Goal: Information Seeking & Learning: Learn about a topic

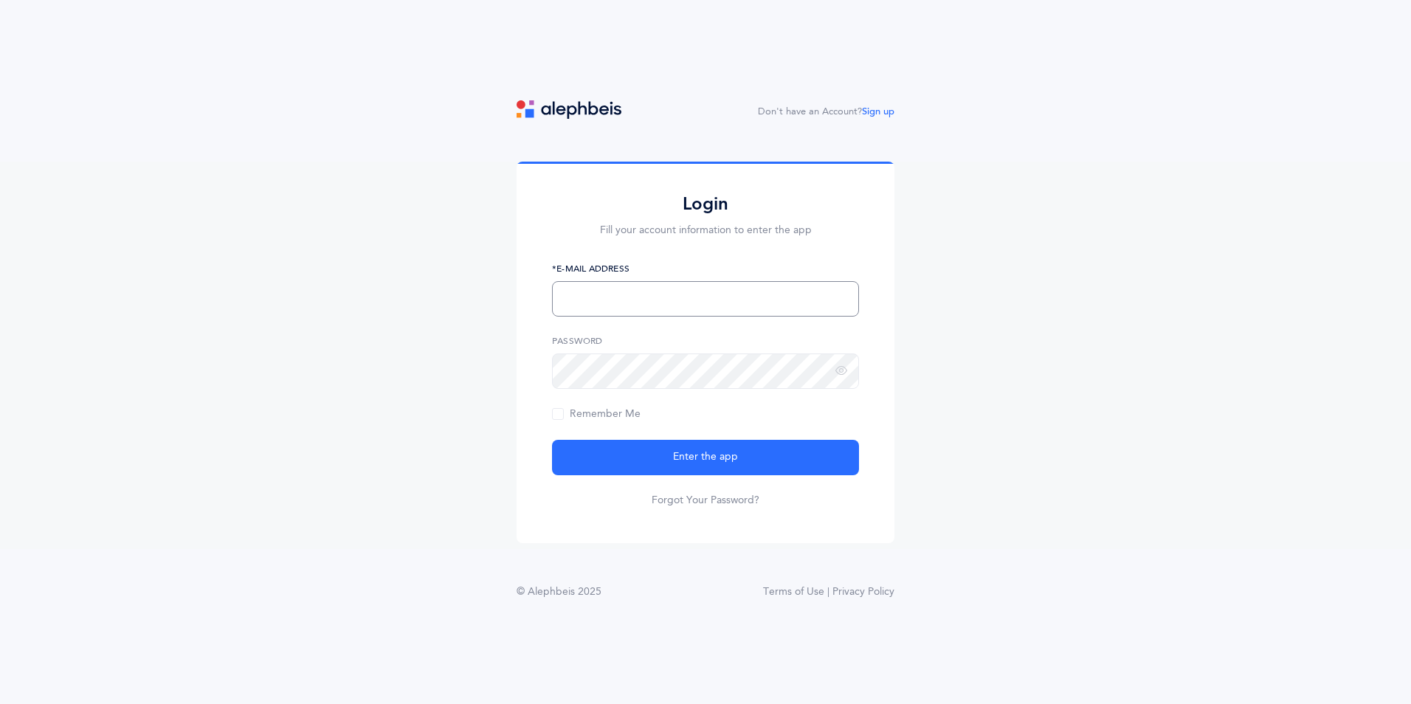
click at [730, 293] on input "text" at bounding box center [705, 298] width 307 height 35
type input "[EMAIL_ADDRESS][DOMAIN_NAME]"
click at [552, 440] on button "Enter the app" at bounding box center [705, 457] width 307 height 35
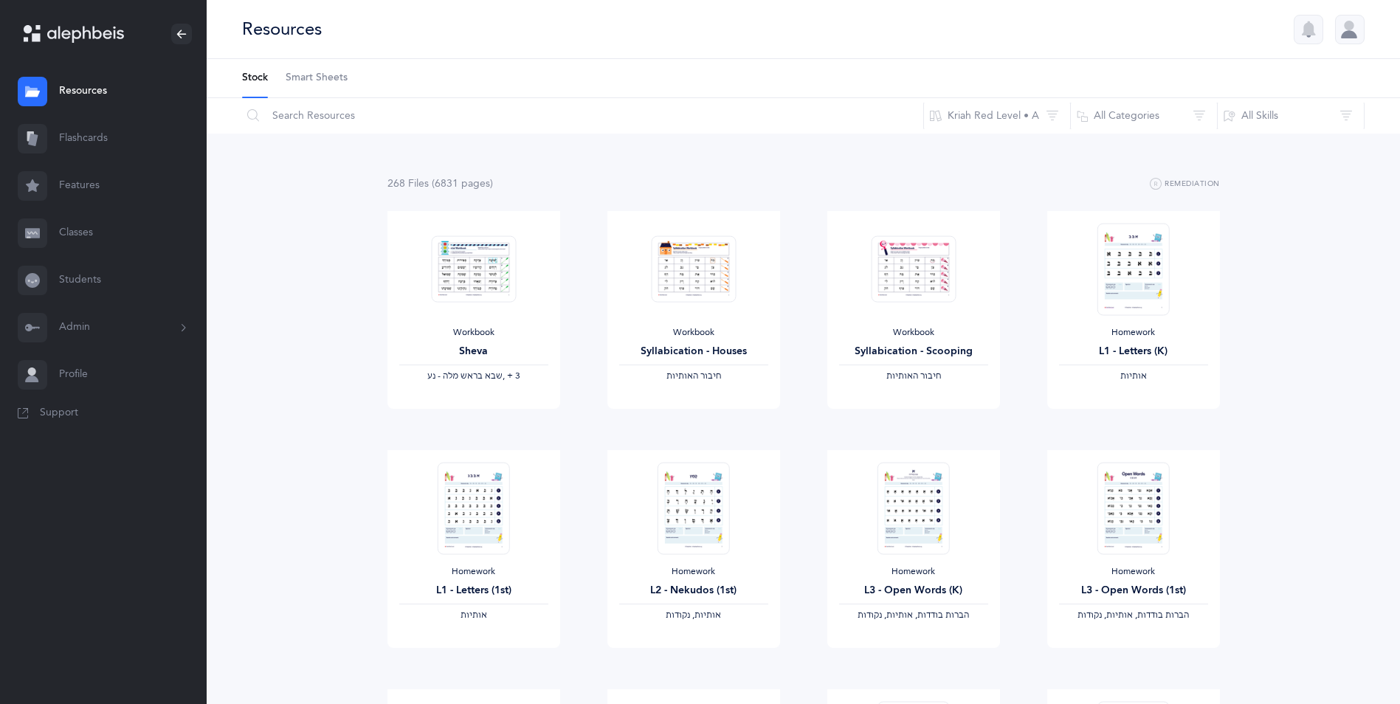
click at [75, 138] on link "Flashcards" at bounding box center [103, 138] width 207 height 47
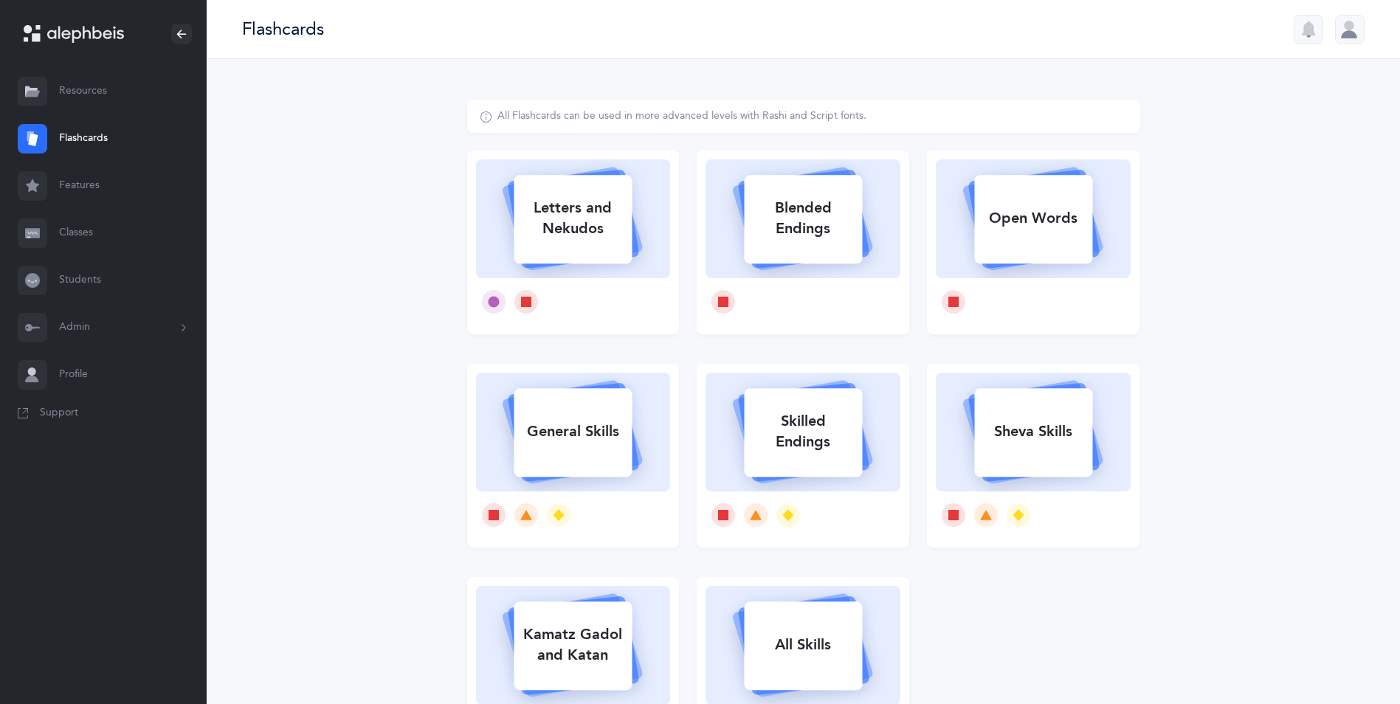
click at [620, 228] on div "Letters and Nekudos" at bounding box center [573, 218] width 118 height 59
select select
select select "single"
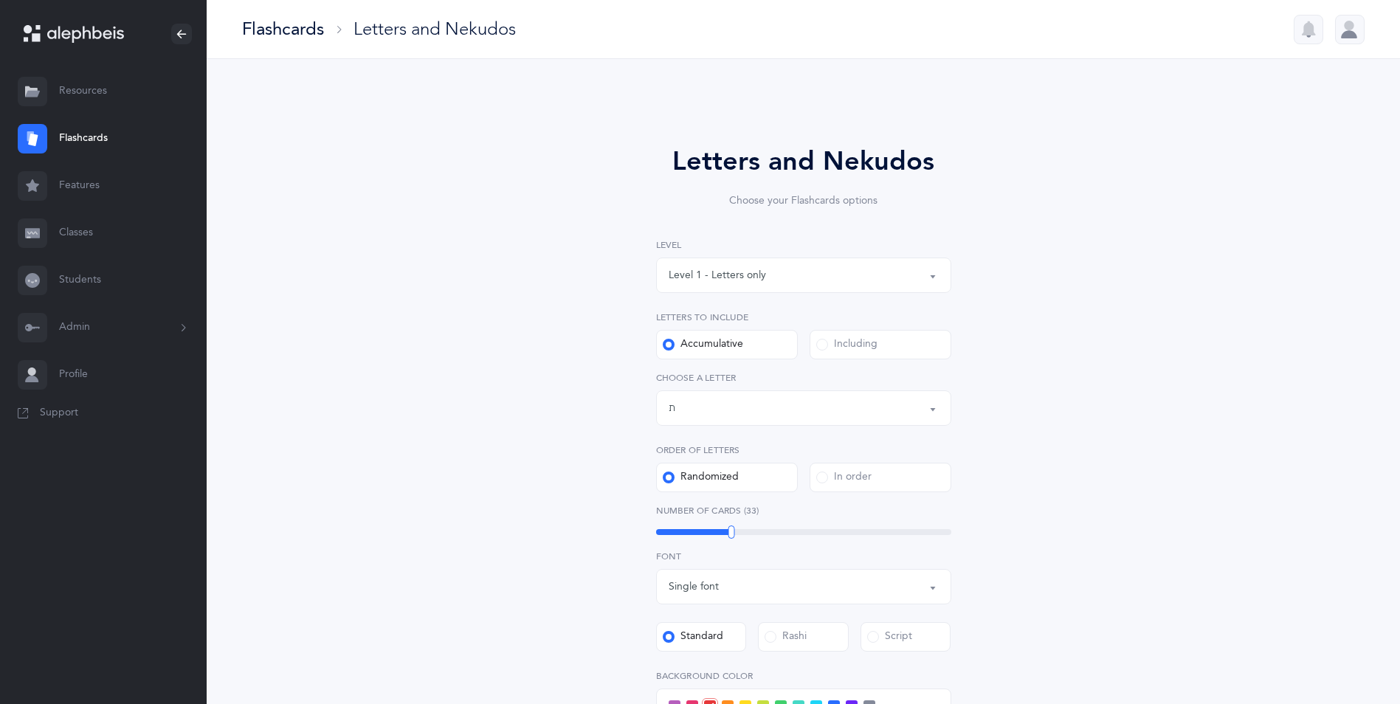
click at [883, 404] on div "Letters up until: ת" at bounding box center [803, 407] width 270 height 25
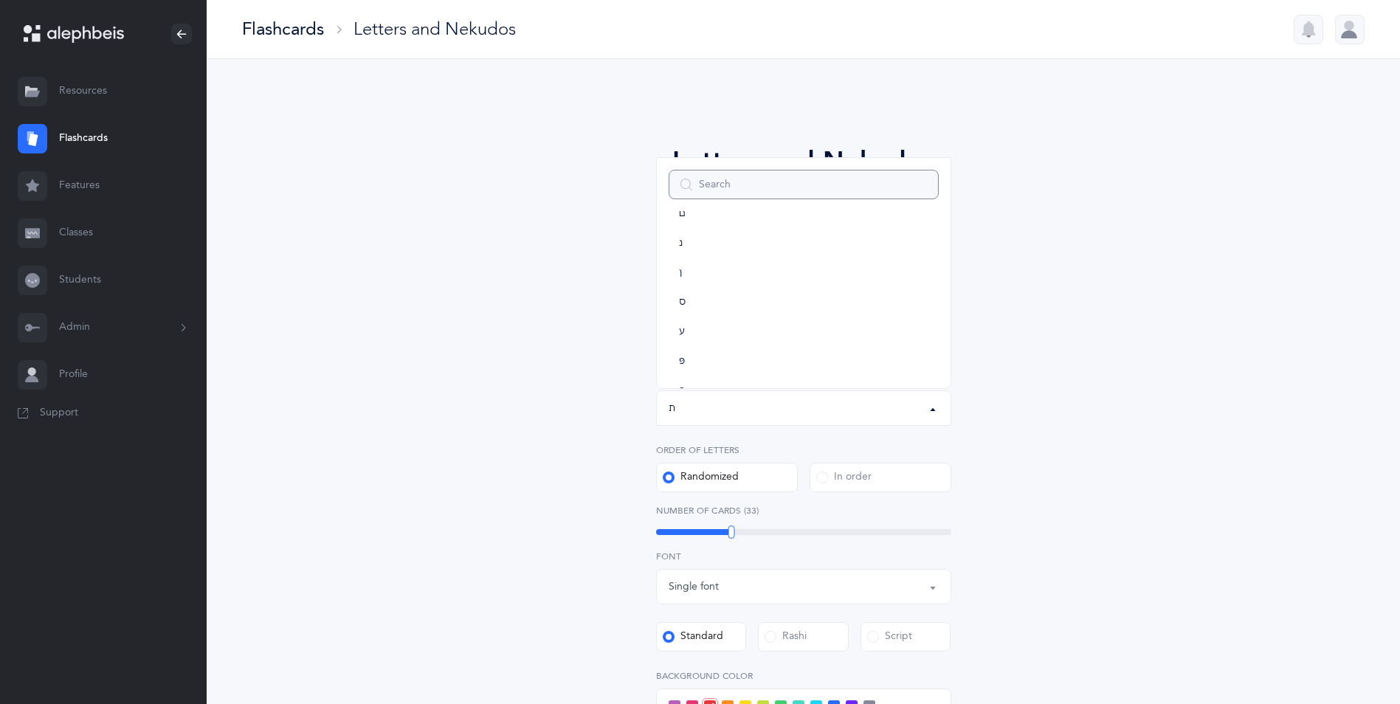
scroll to position [452, 0]
click at [742, 232] on link "ל" at bounding box center [803, 229] width 270 height 30
select select "13"
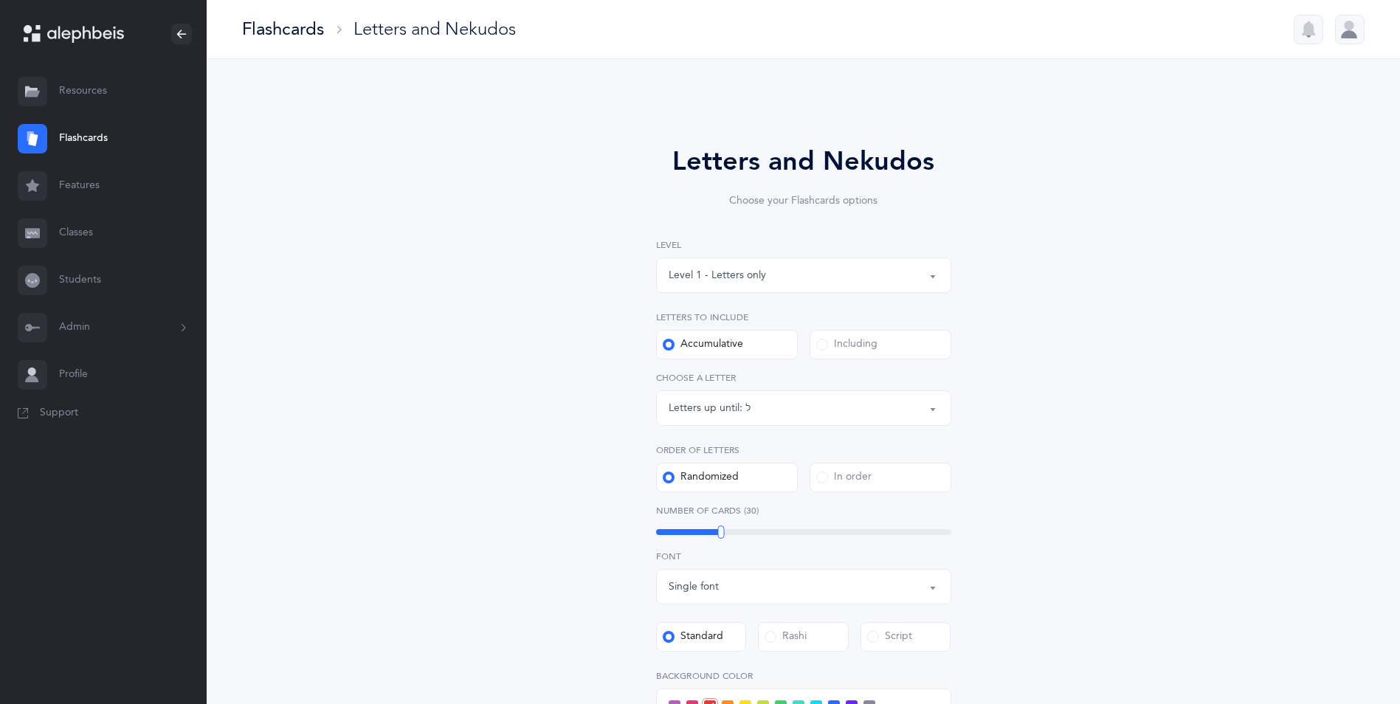
click at [987, 319] on div "Letters and Nekudos Choose your Flashcards options Level 1 - Letters only Level…" at bounding box center [804, 532] width 378 height 780
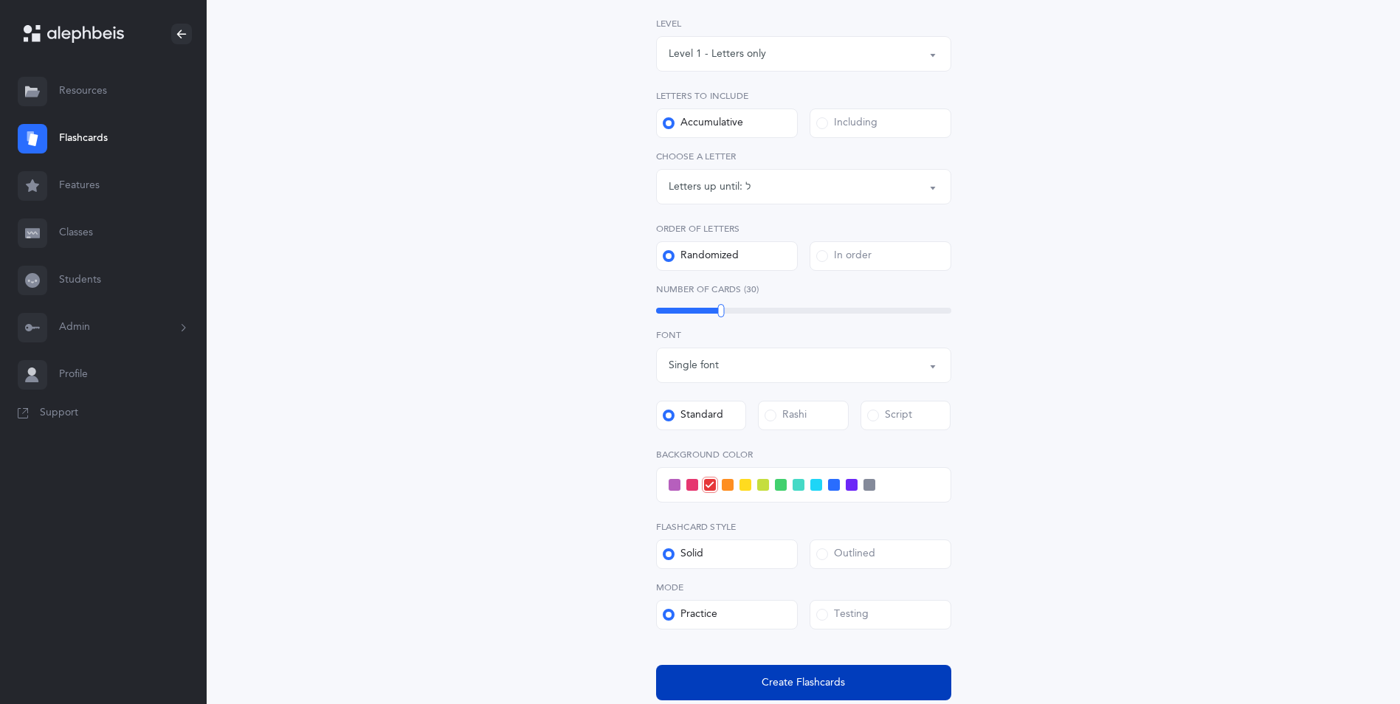
click at [816, 678] on span "Create Flashcards" at bounding box center [802, 682] width 83 height 15
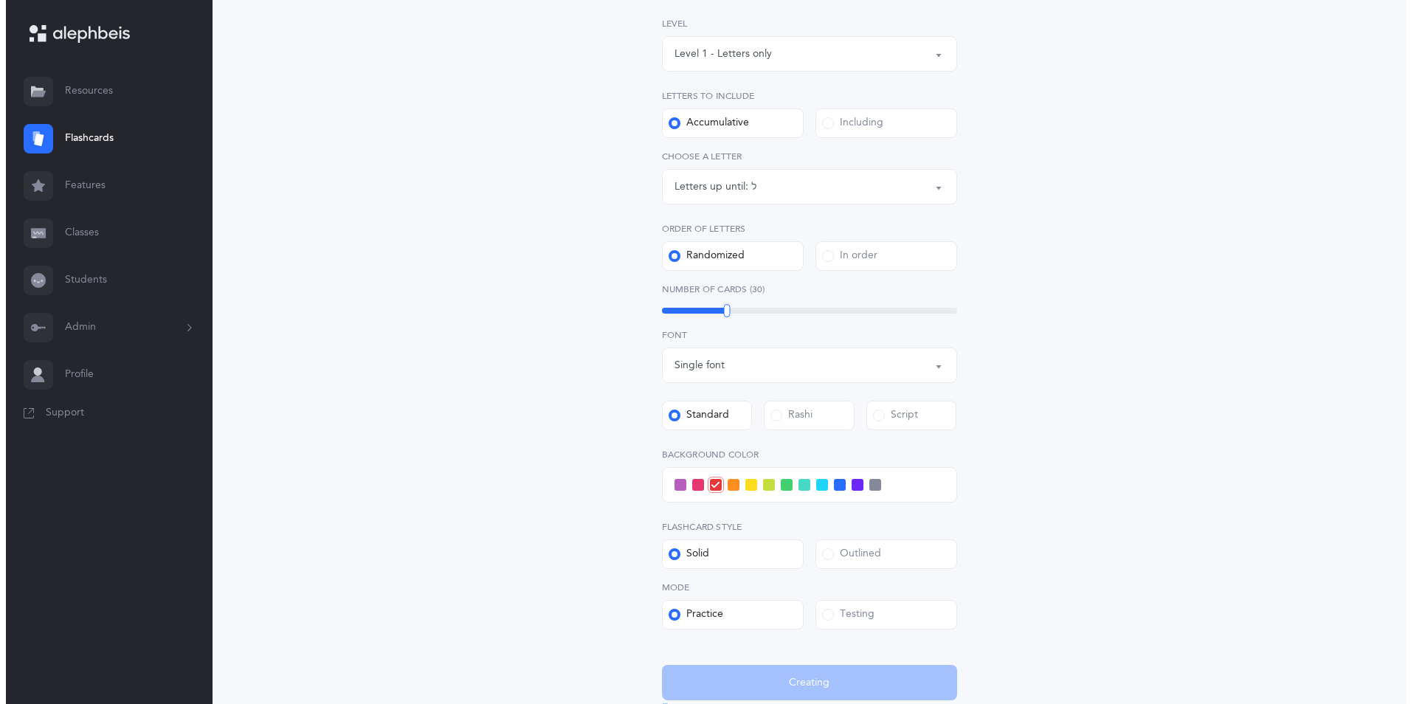
scroll to position [0, 0]
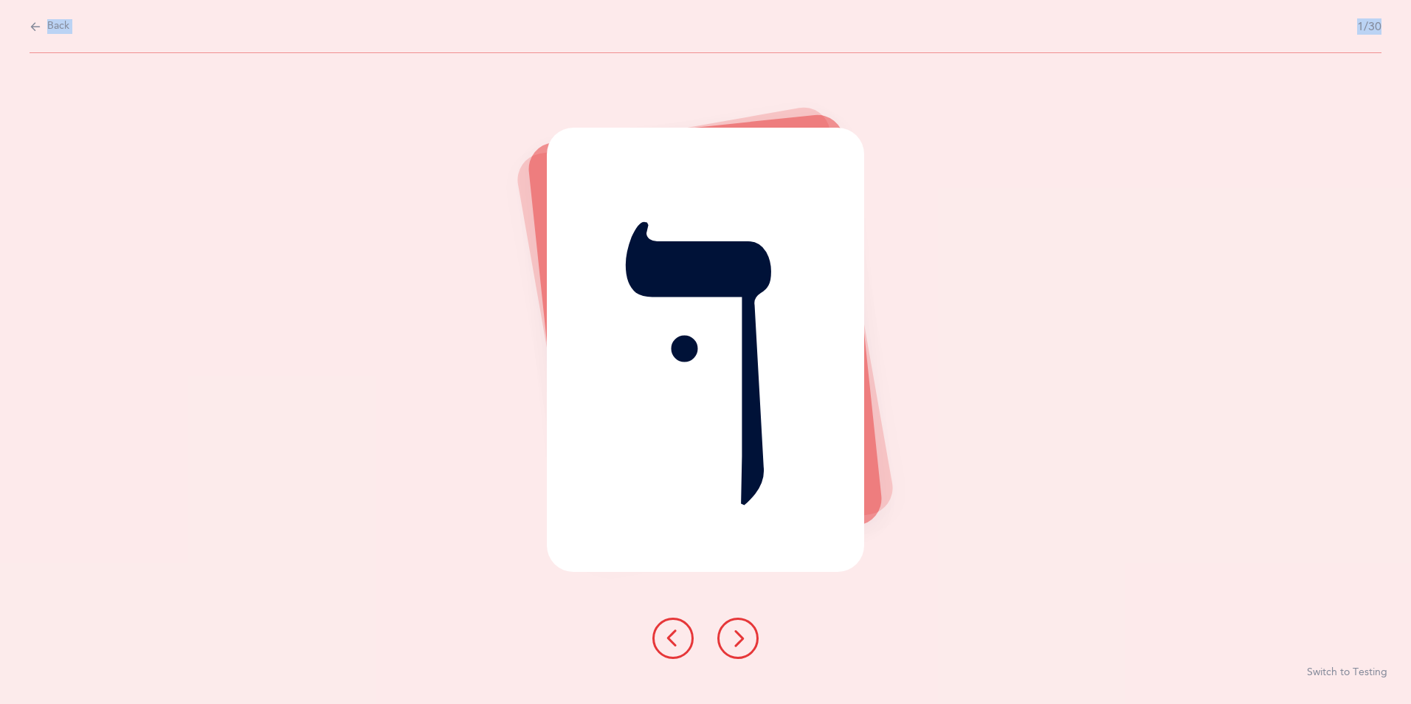
drag, startPoint x: 170, startPoint y: 373, endPoint x: 1413, endPoint y: 538, distance: 1253.3
click at [1410, 538] on html "Malkie Tevardovitz Resources Resources Flashcards Flashcards Features Features …" at bounding box center [705, 352] width 1411 height 704
click at [1239, 417] on div "ךּ Switch to Testing" at bounding box center [705, 378] width 1411 height 651
click at [1218, 569] on div "ךּ Switch to Testing" at bounding box center [705, 378] width 1411 height 651
click at [734, 640] on icon at bounding box center [738, 638] width 18 height 18
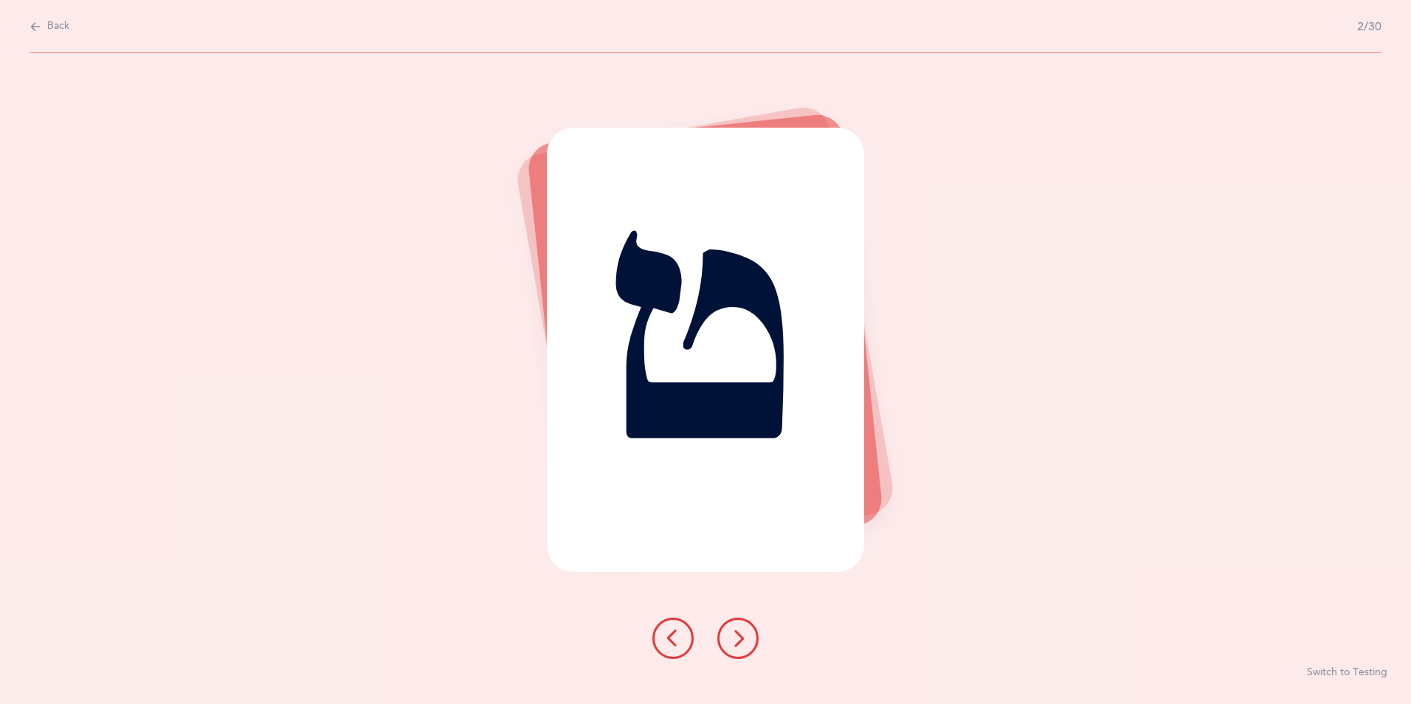
click at [734, 640] on icon at bounding box center [738, 638] width 18 height 18
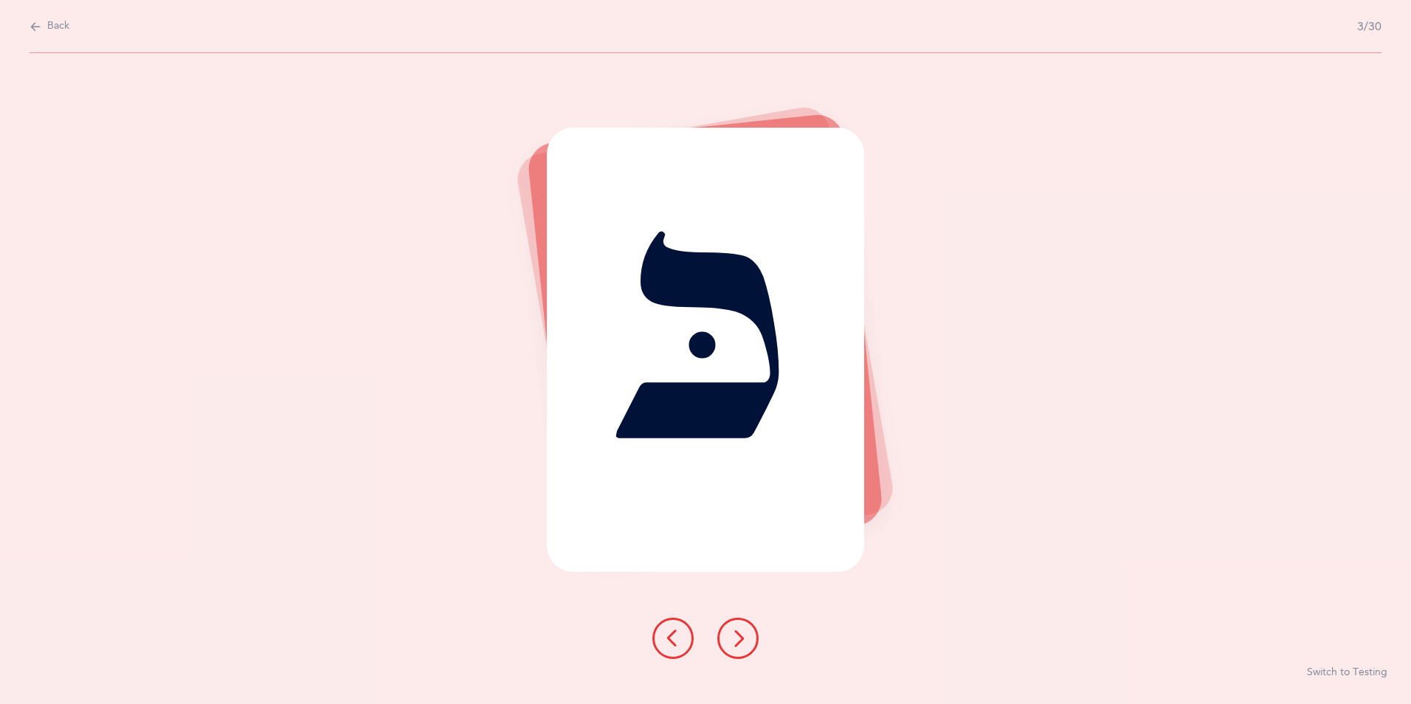
click at [734, 640] on icon at bounding box center [738, 638] width 18 height 18
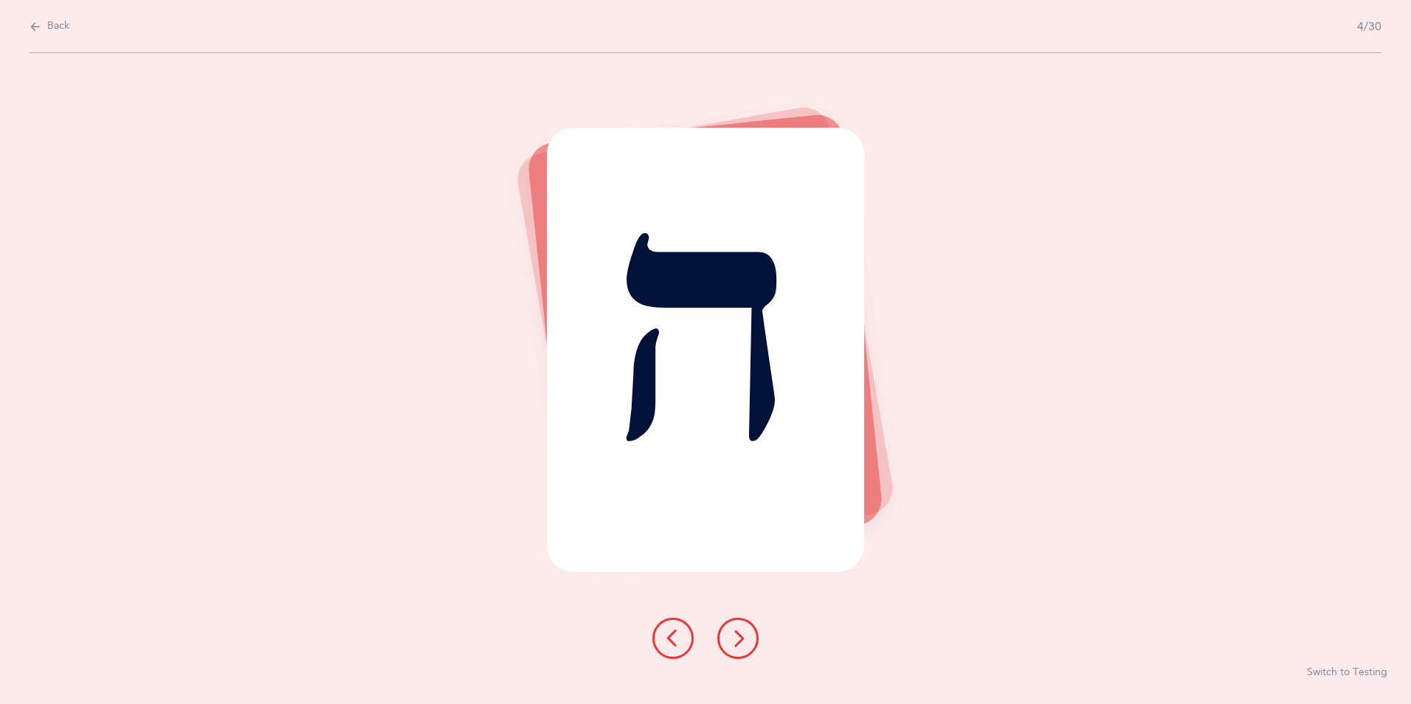
click at [734, 640] on icon at bounding box center [738, 638] width 18 height 18
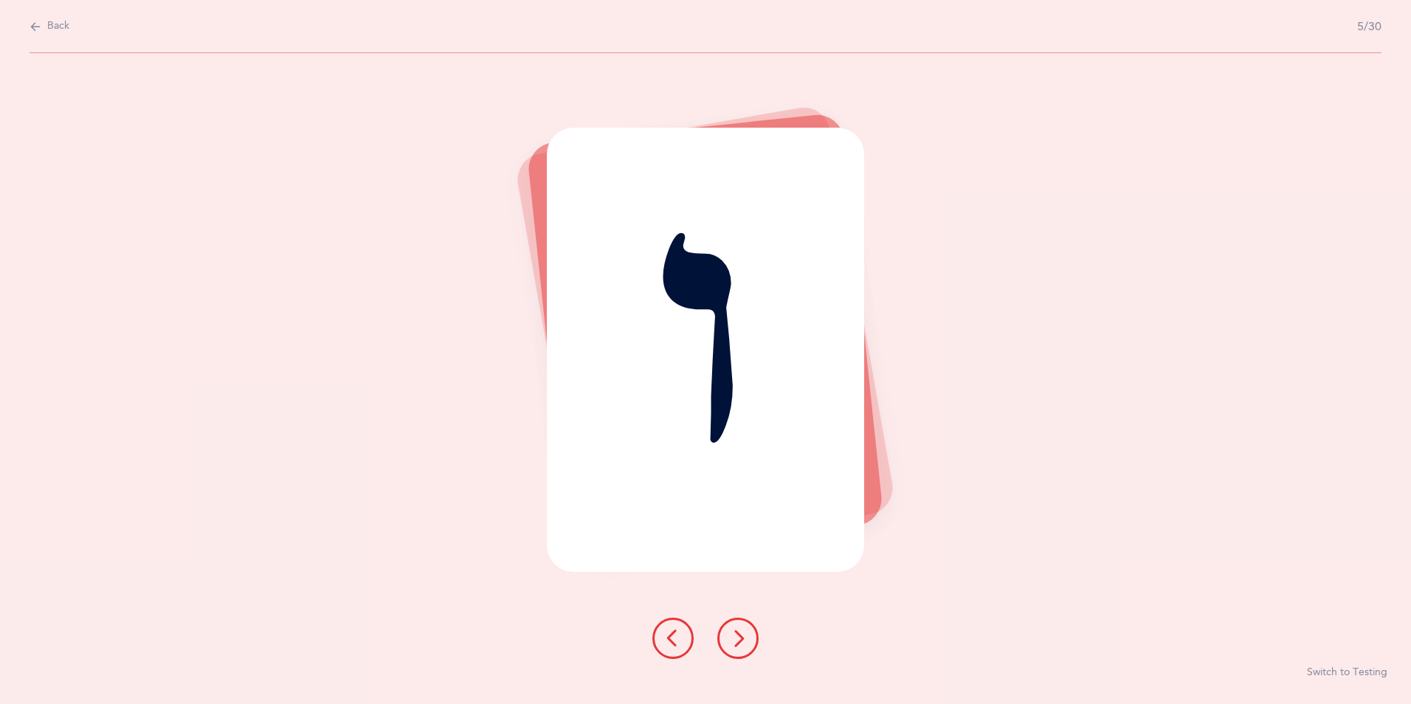
click at [734, 640] on icon at bounding box center [738, 638] width 18 height 18
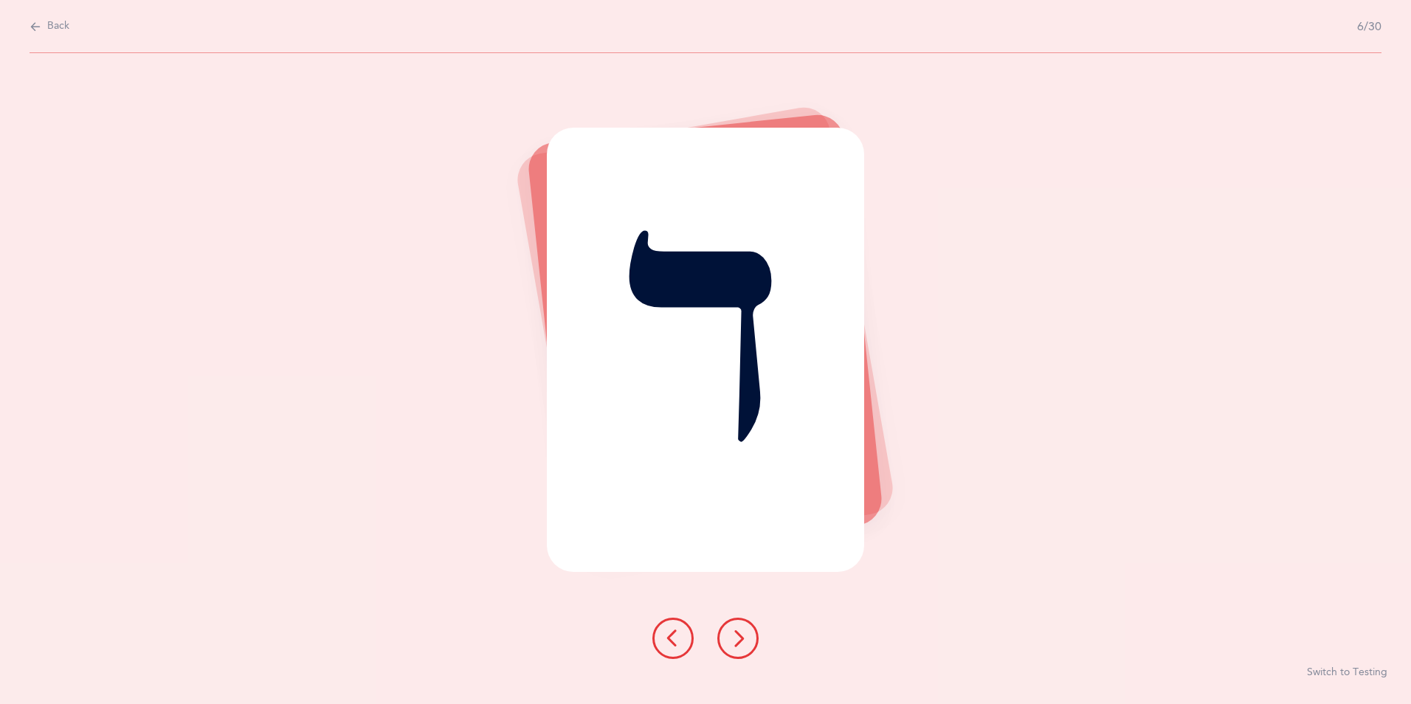
click at [734, 640] on icon at bounding box center [738, 638] width 18 height 18
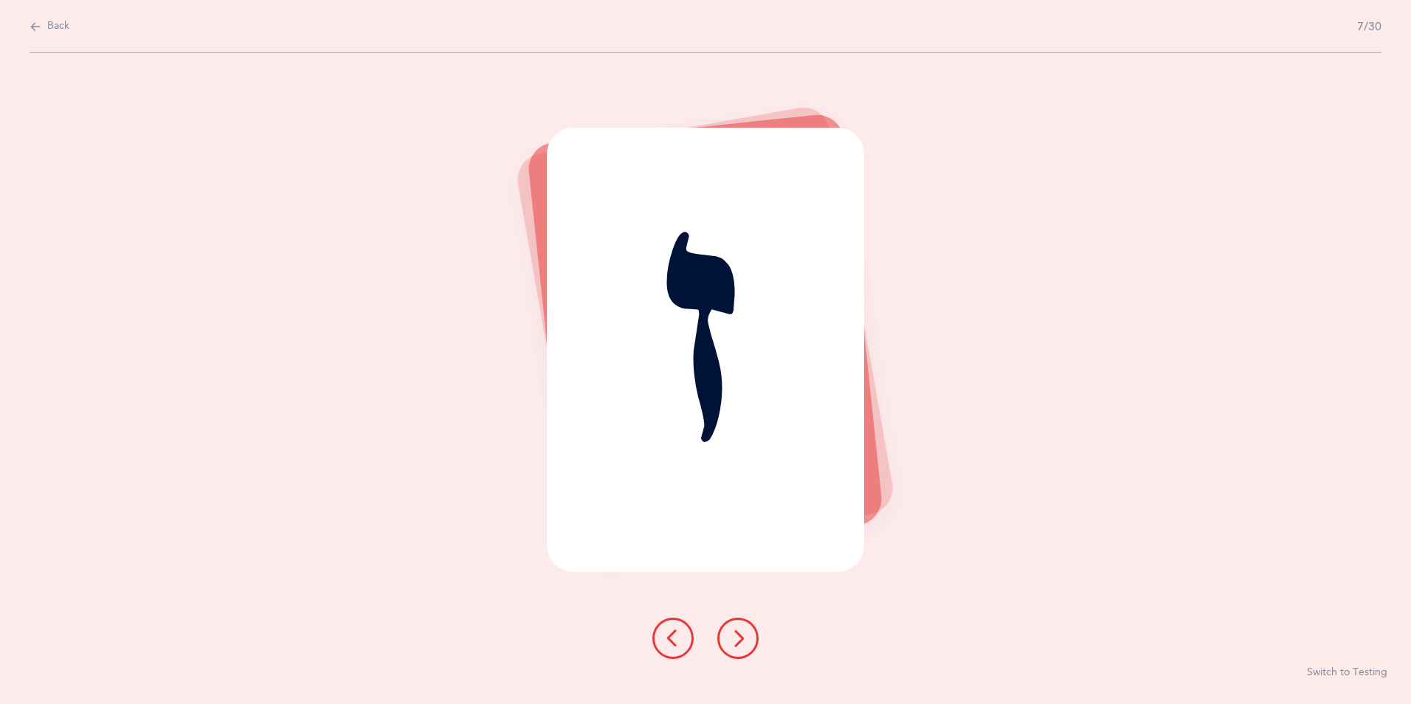
click at [734, 640] on icon at bounding box center [738, 638] width 18 height 18
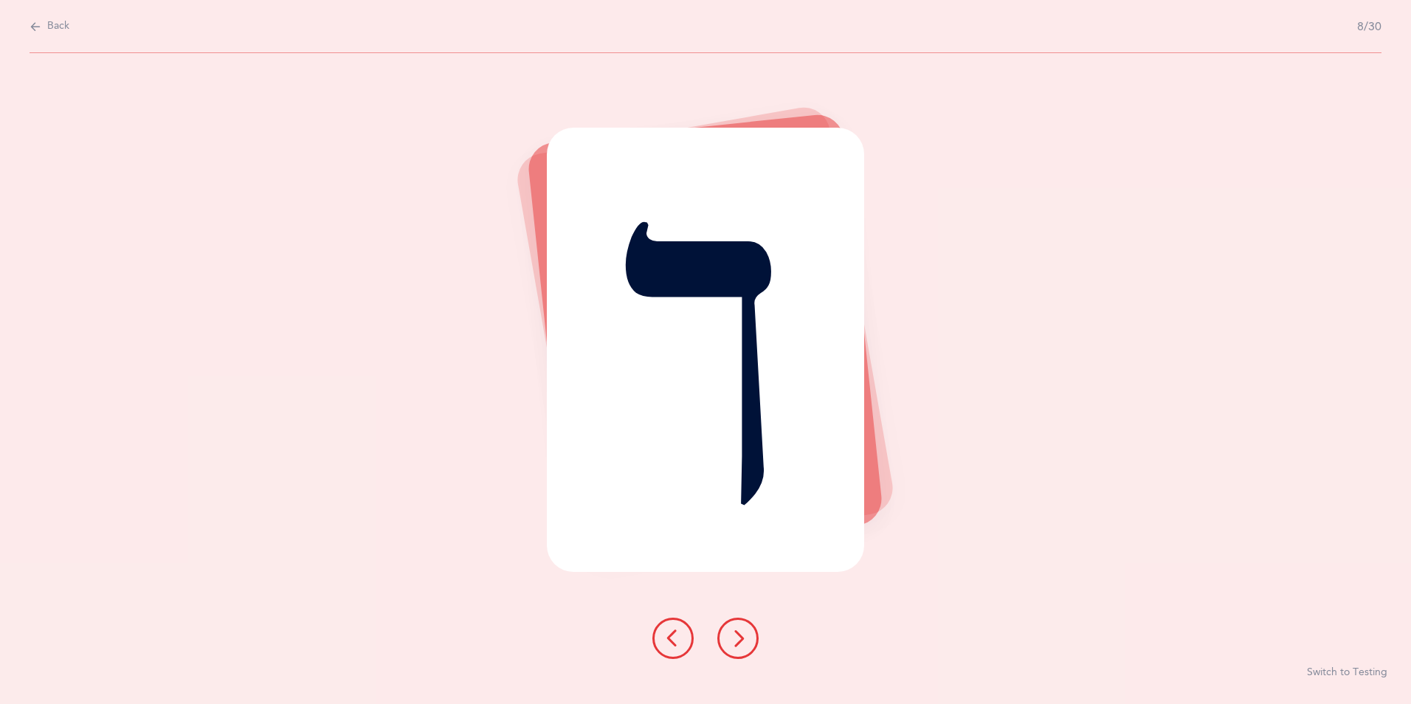
click at [734, 640] on icon at bounding box center [738, 638] width 18 height 18
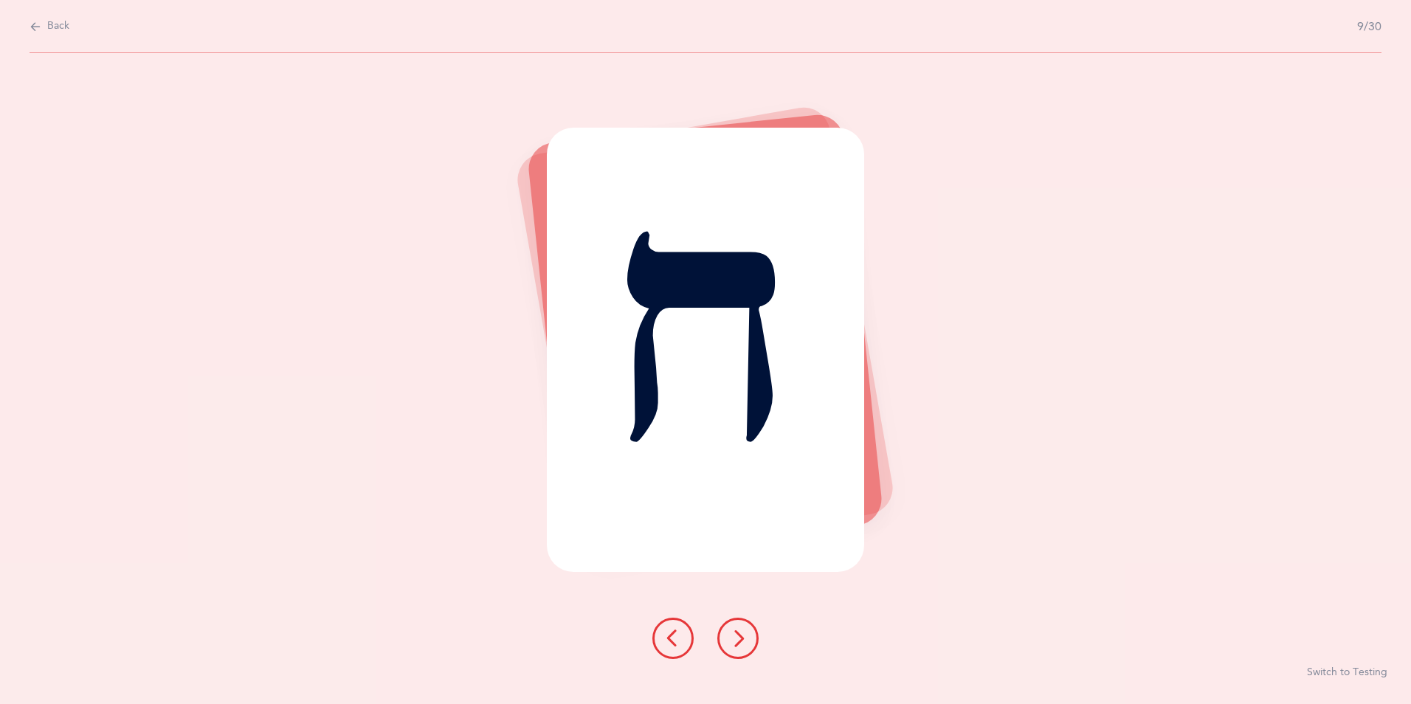
click at [734, 640] on icon at bounding box center [738, 638] width 18 height 18
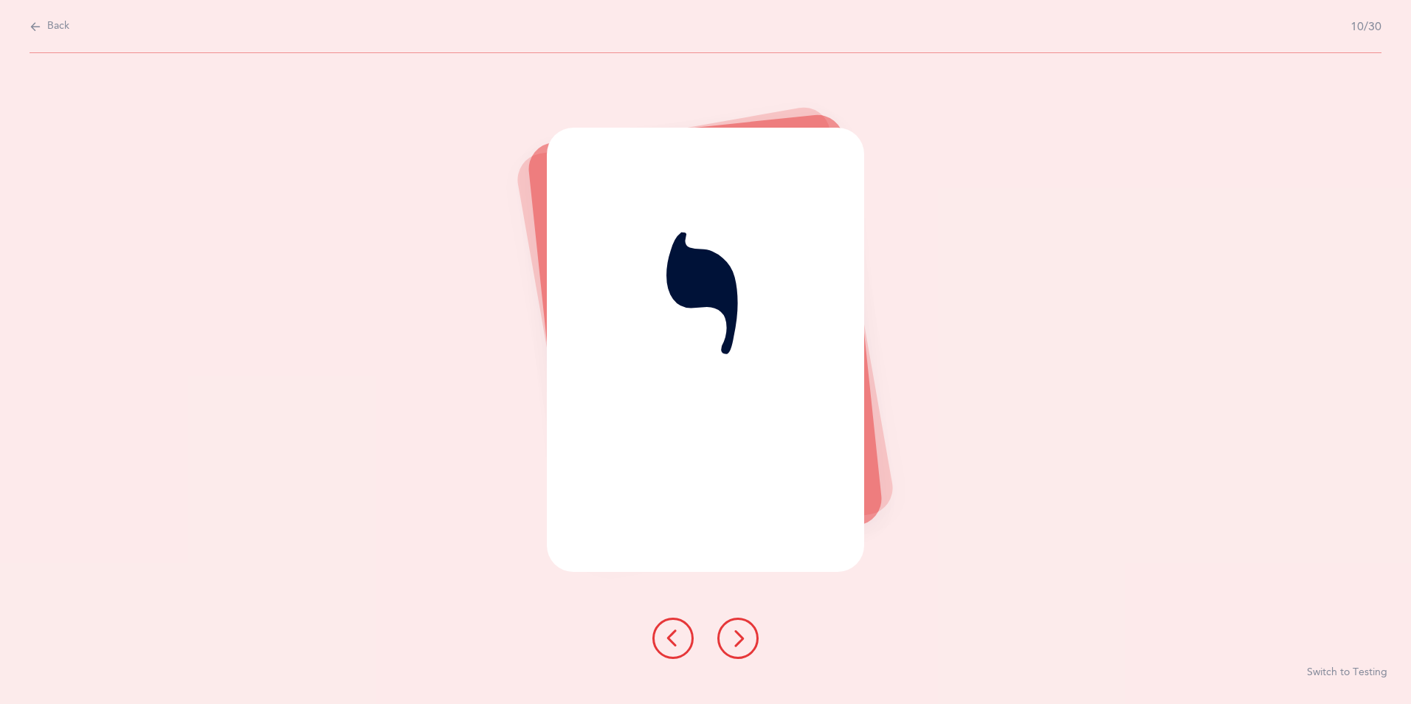
click at [734, 640] on icon at bounding box center [738, 638] width 18 height 18
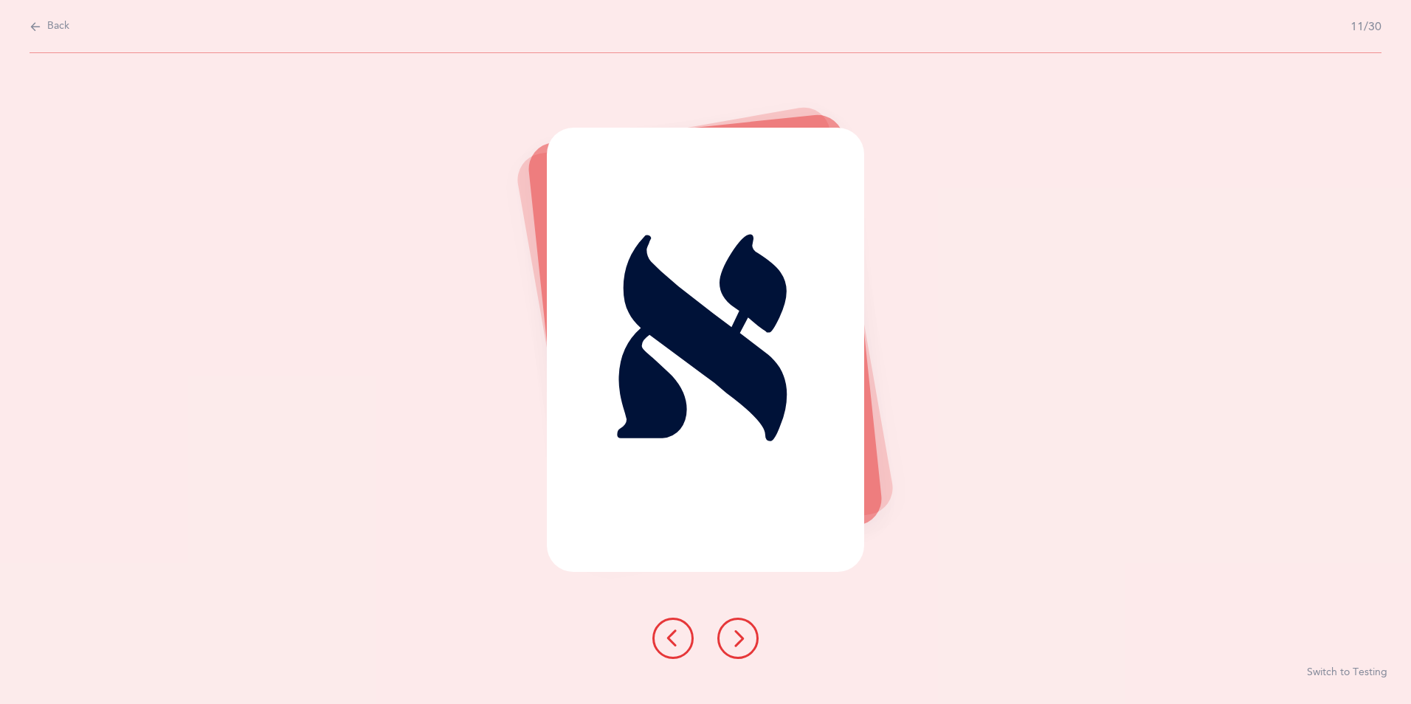
click at [734, 640] on icon at bounding box center [738, 638] width 18 height 18
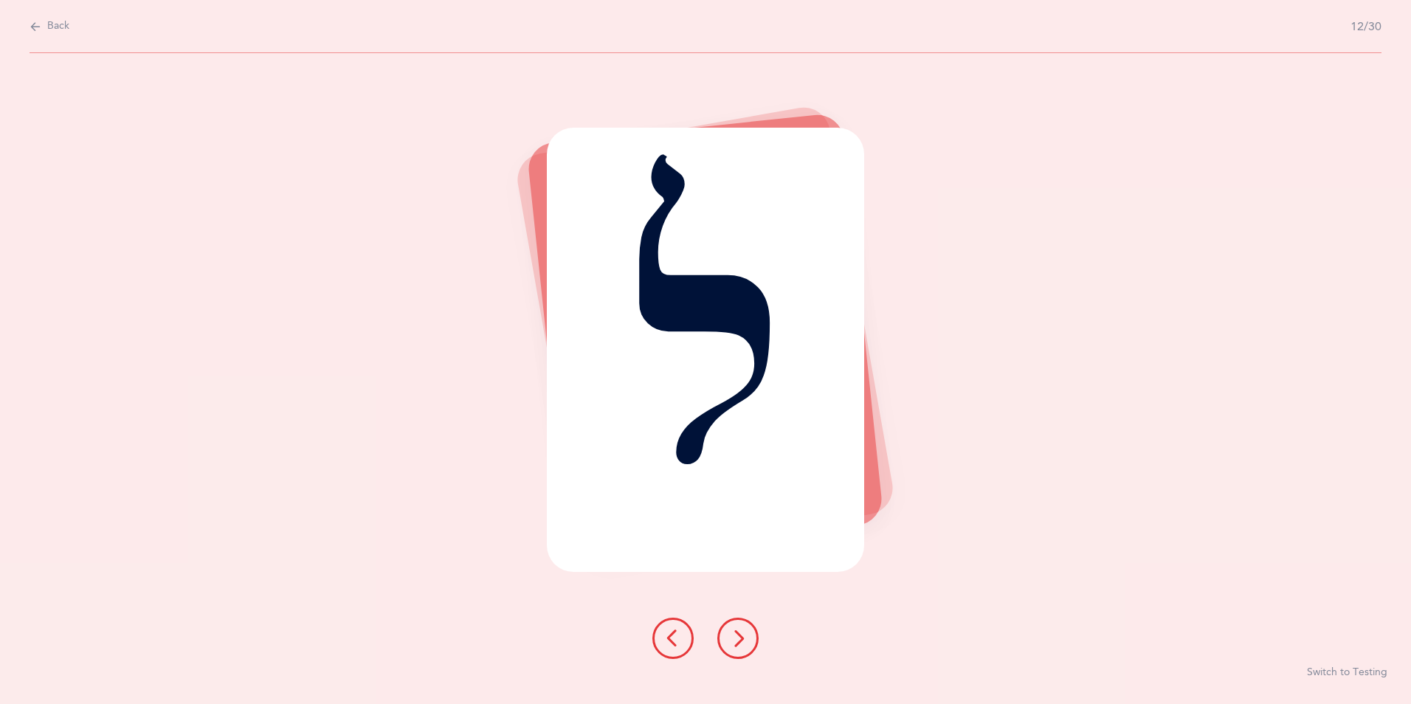
click at [734, 640] on icon at bounding box center [738, 638] width 18 height 18
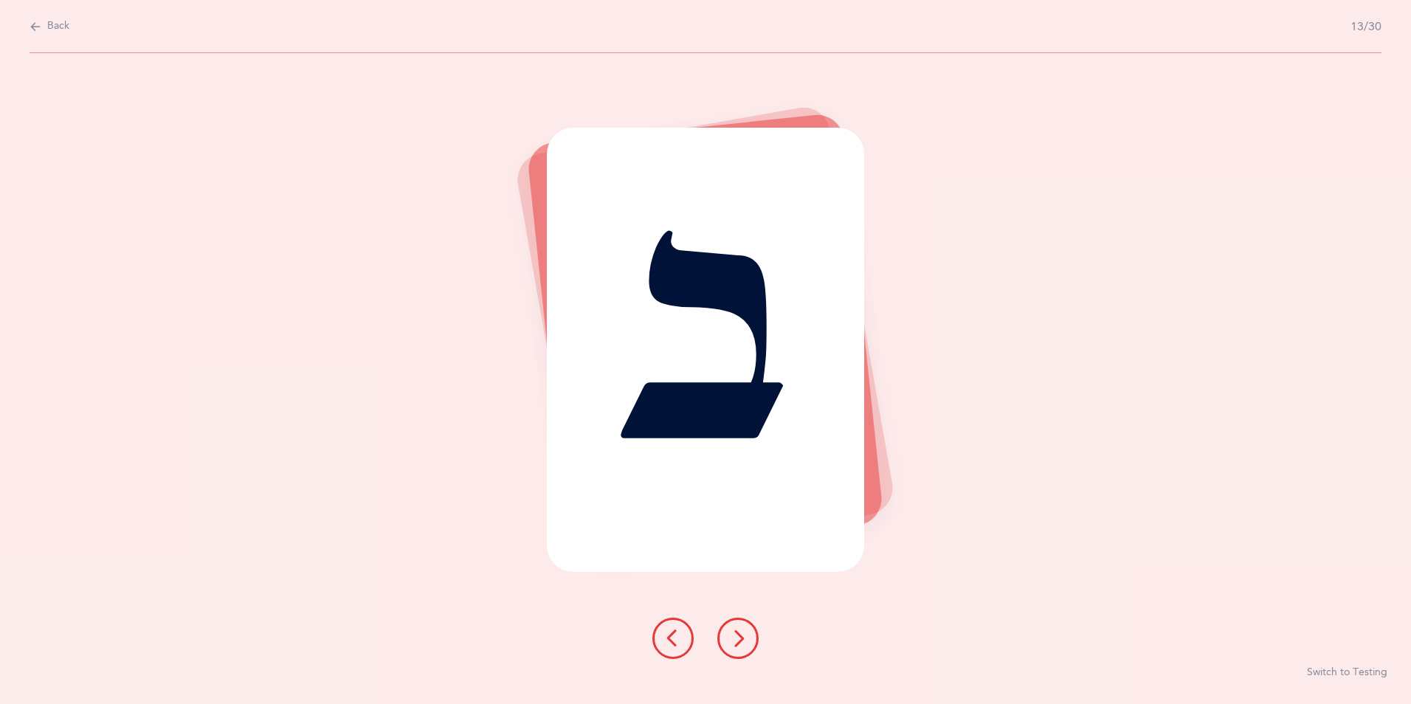
click at [734, 640] on icon at bounding box center [738, 638] width 18 height 18
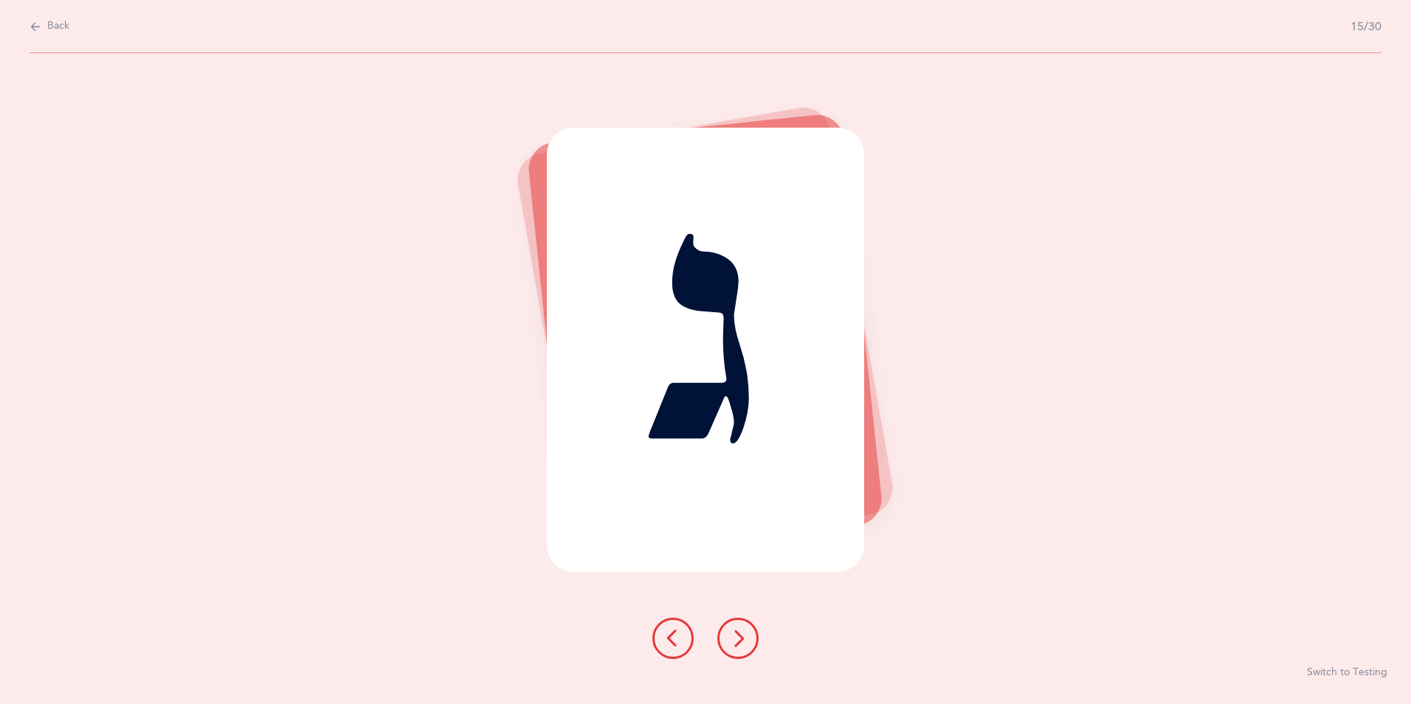
click at [734, 640] on icon at bounding box center [738, 638] width 18 height 18
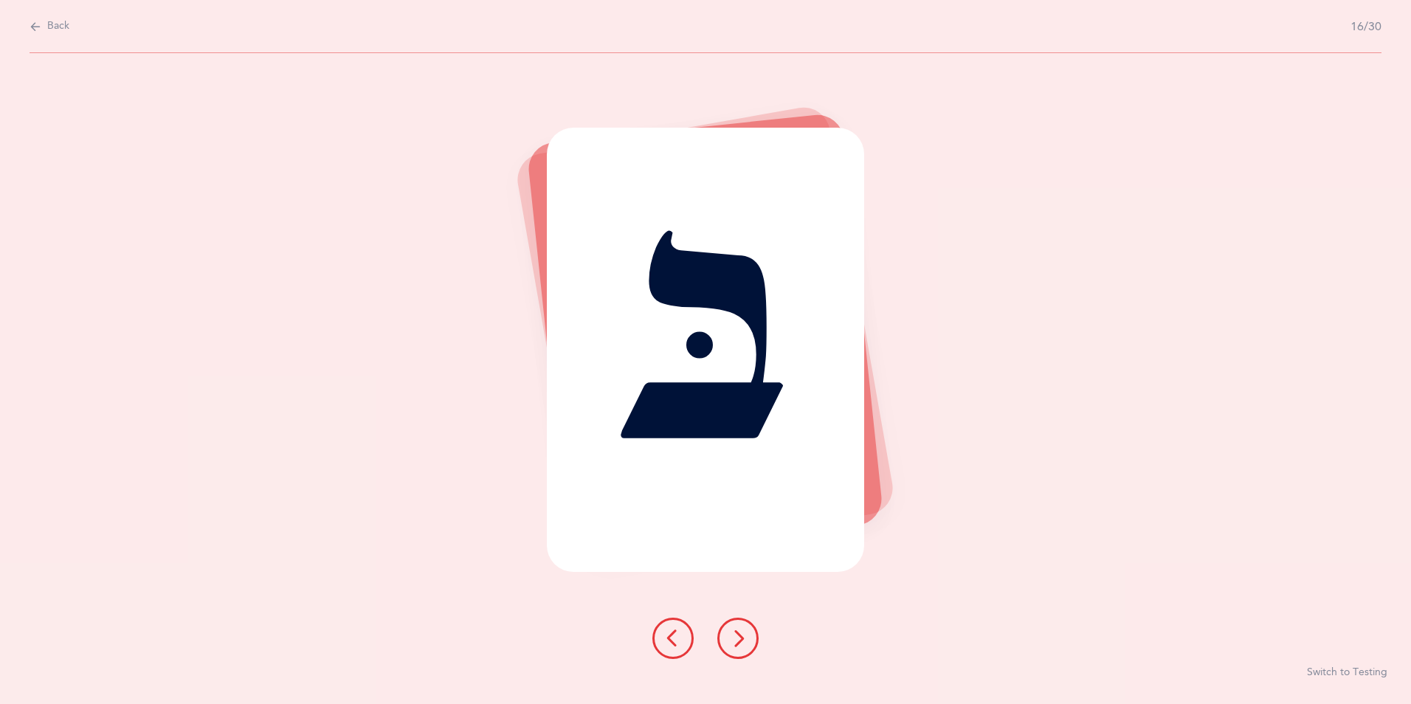
click at [734, 640] on icon at bounding box center [738, 638] width 18 height 18
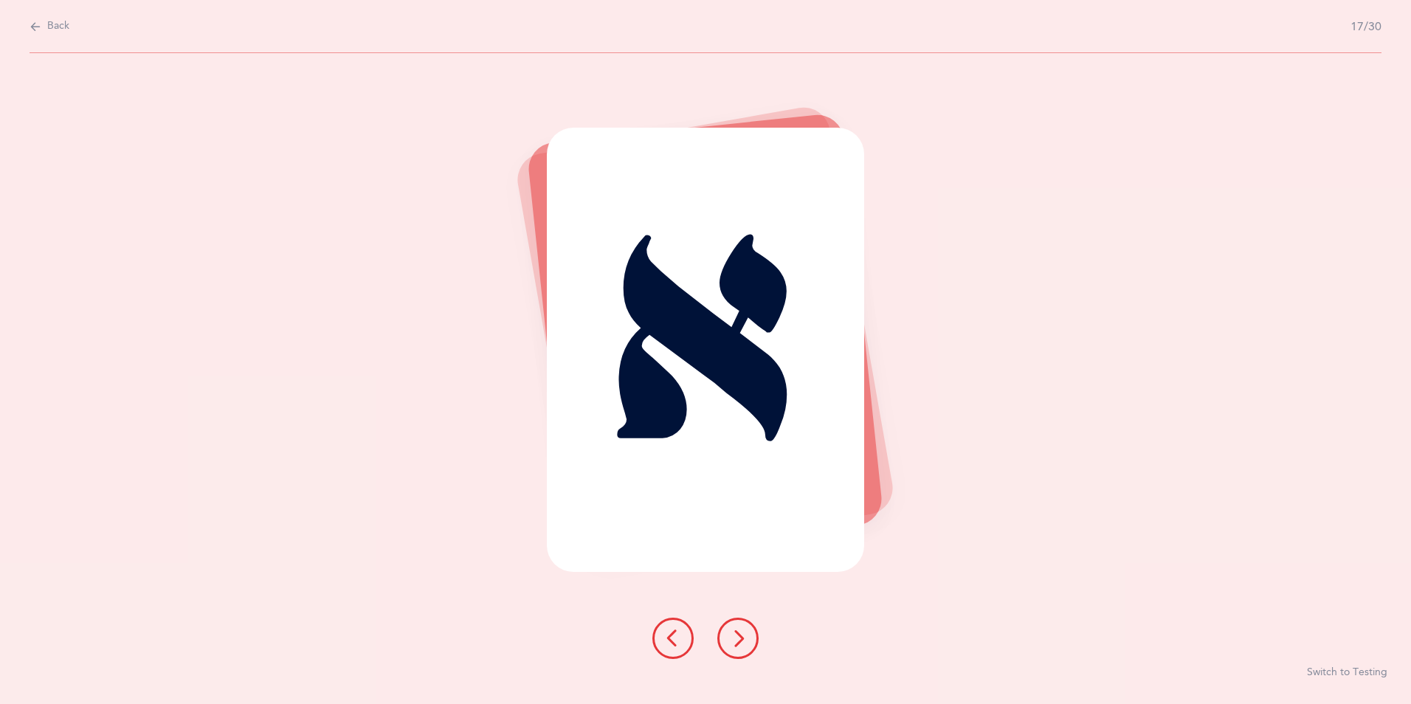
click at [734, 640] on icon at bounding box center [738, 638] width 18 height 18
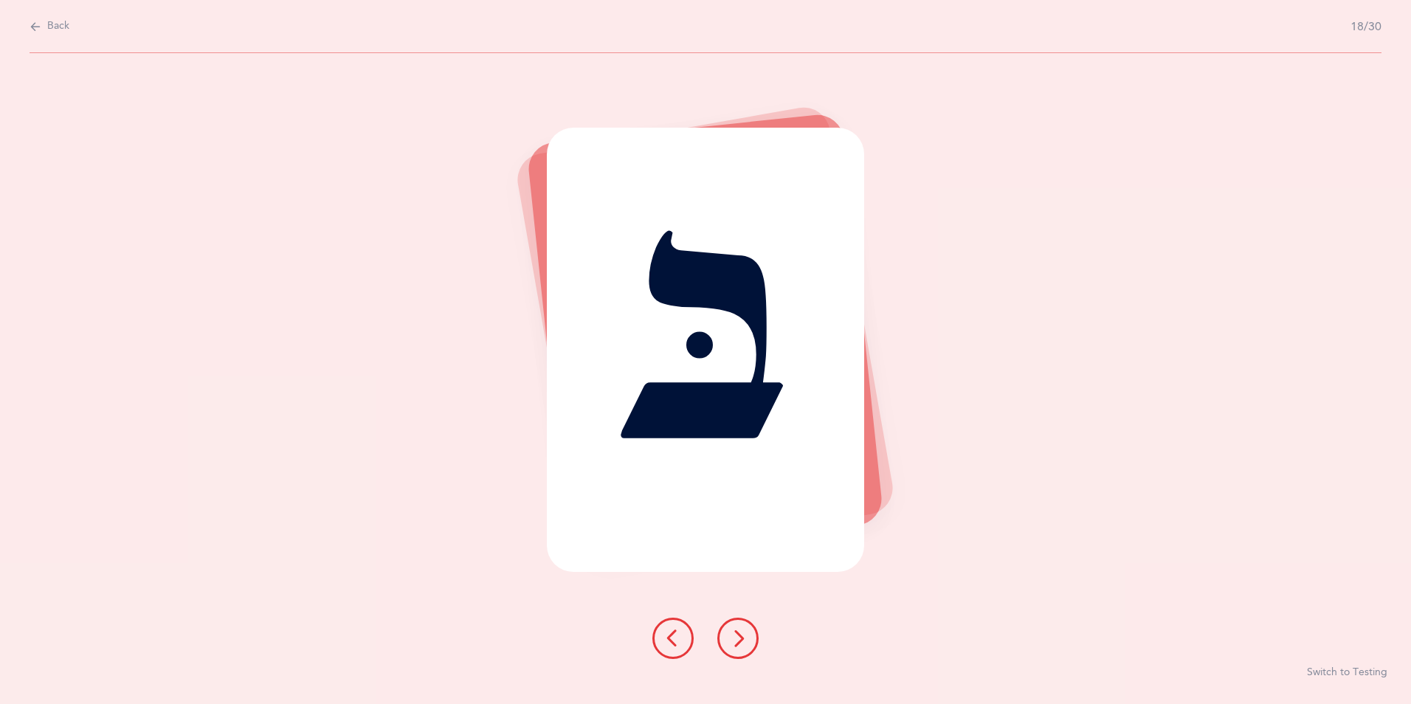
click at [734, 640] on icon at bounding box center [738, 638] width 18 height 18
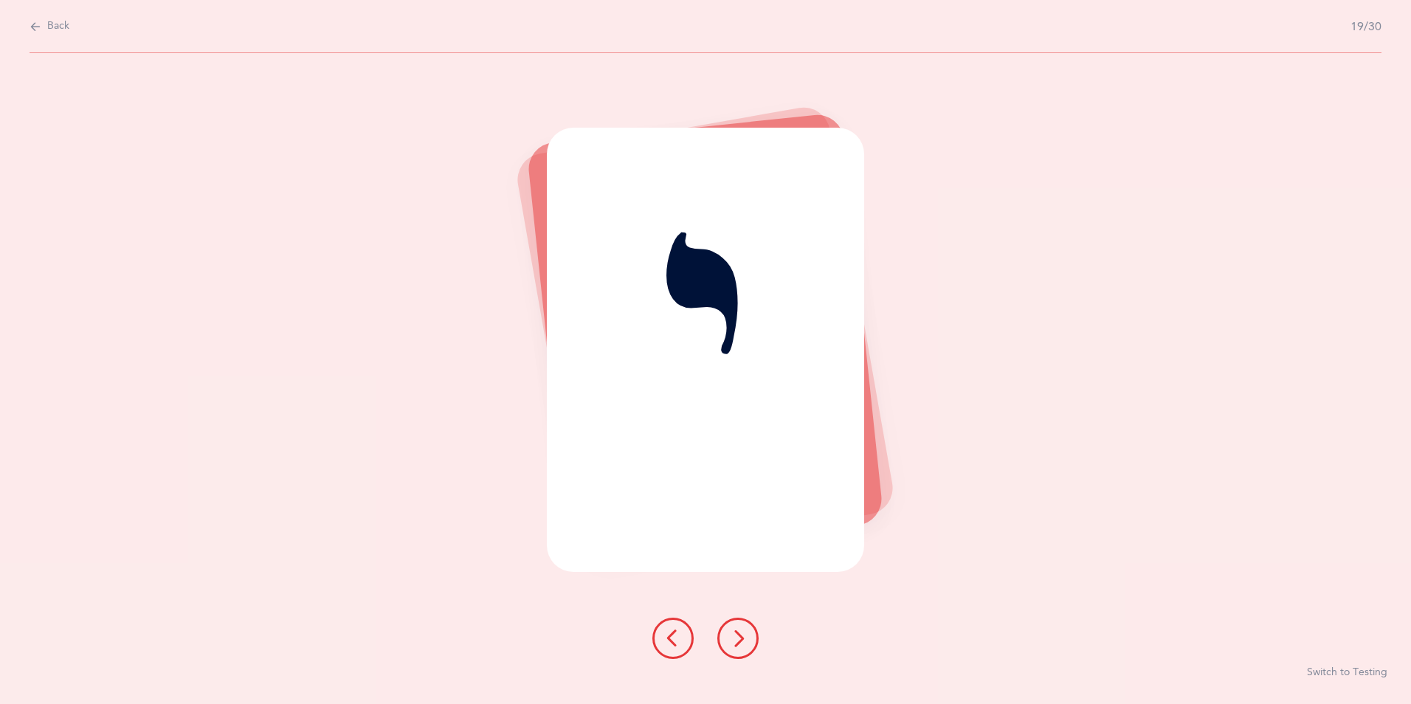
click at [734, 640] on icon at bounding box center [738, 638] width 18 height 18
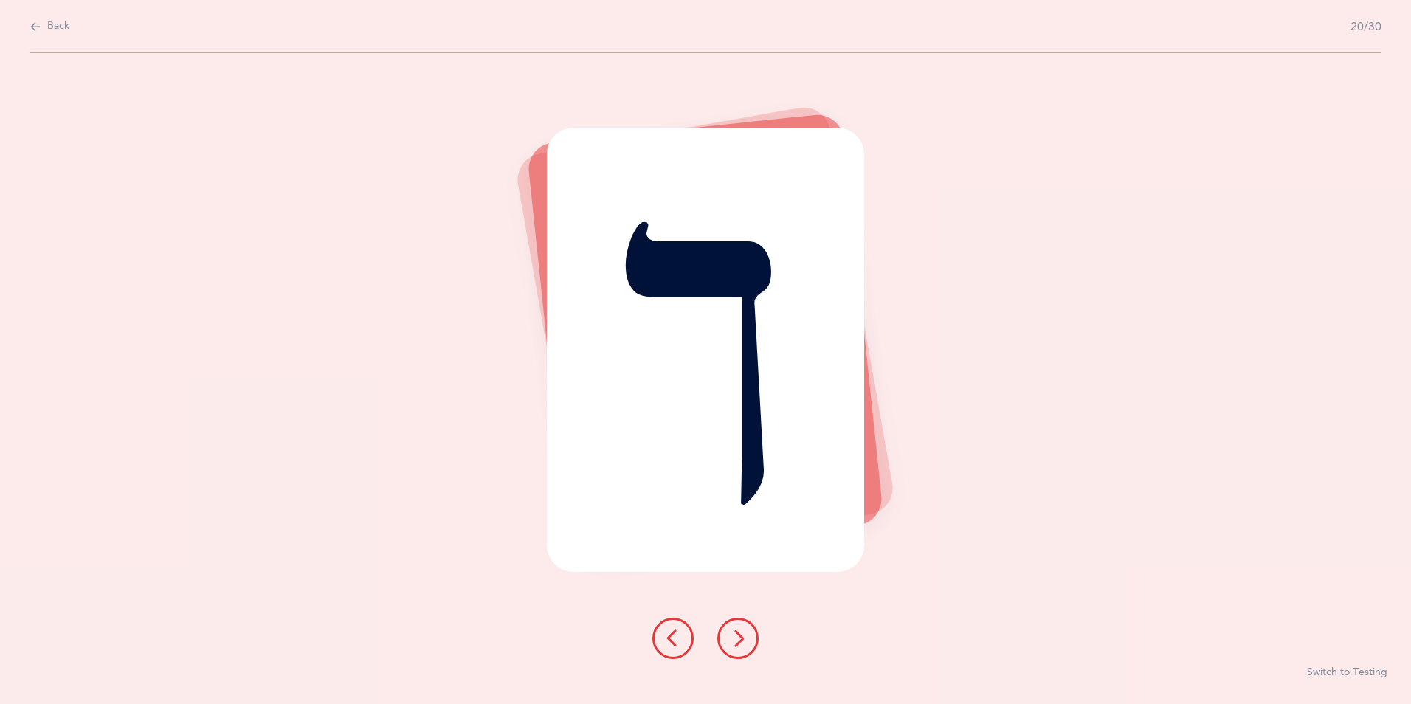
click at [734, 640] on icon at bounding box center [738, 638] width 18 height 18
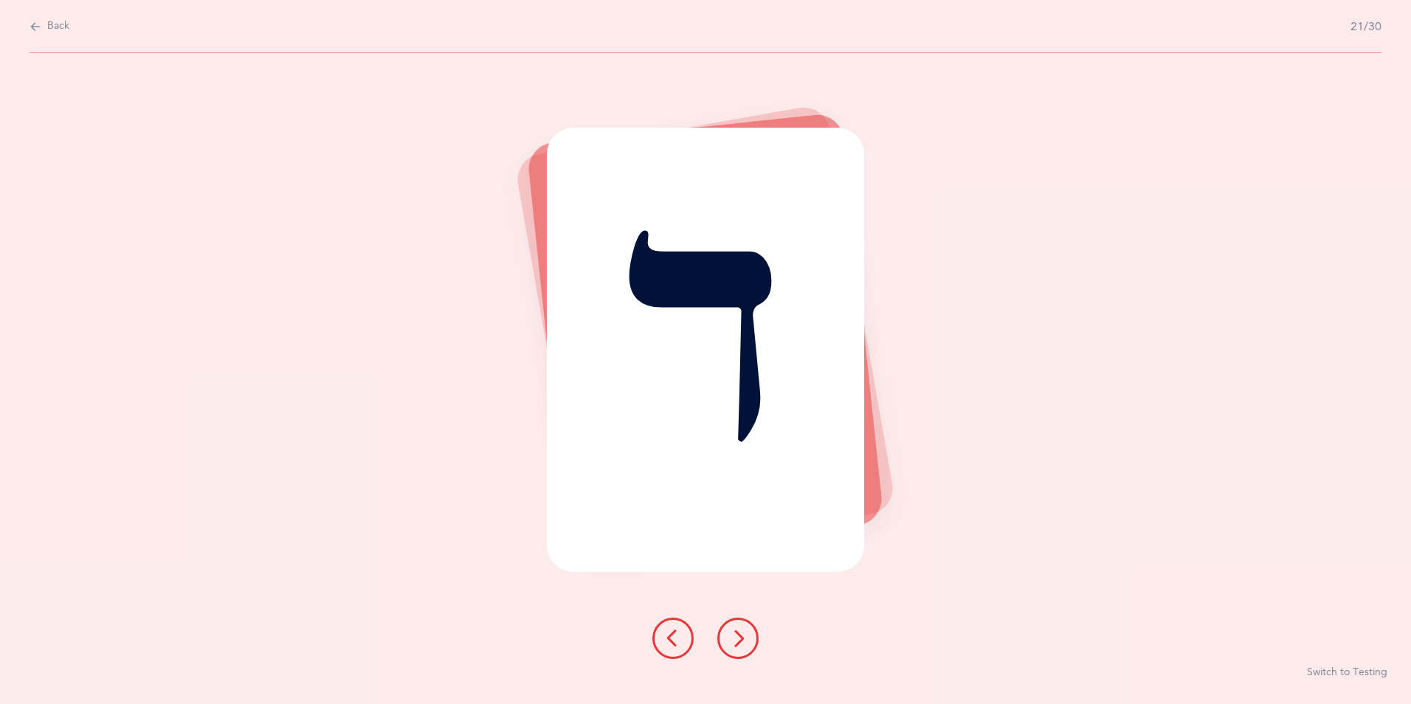
click at [734, 640] on icon at bounding box center [738, 638] width 18 height 18
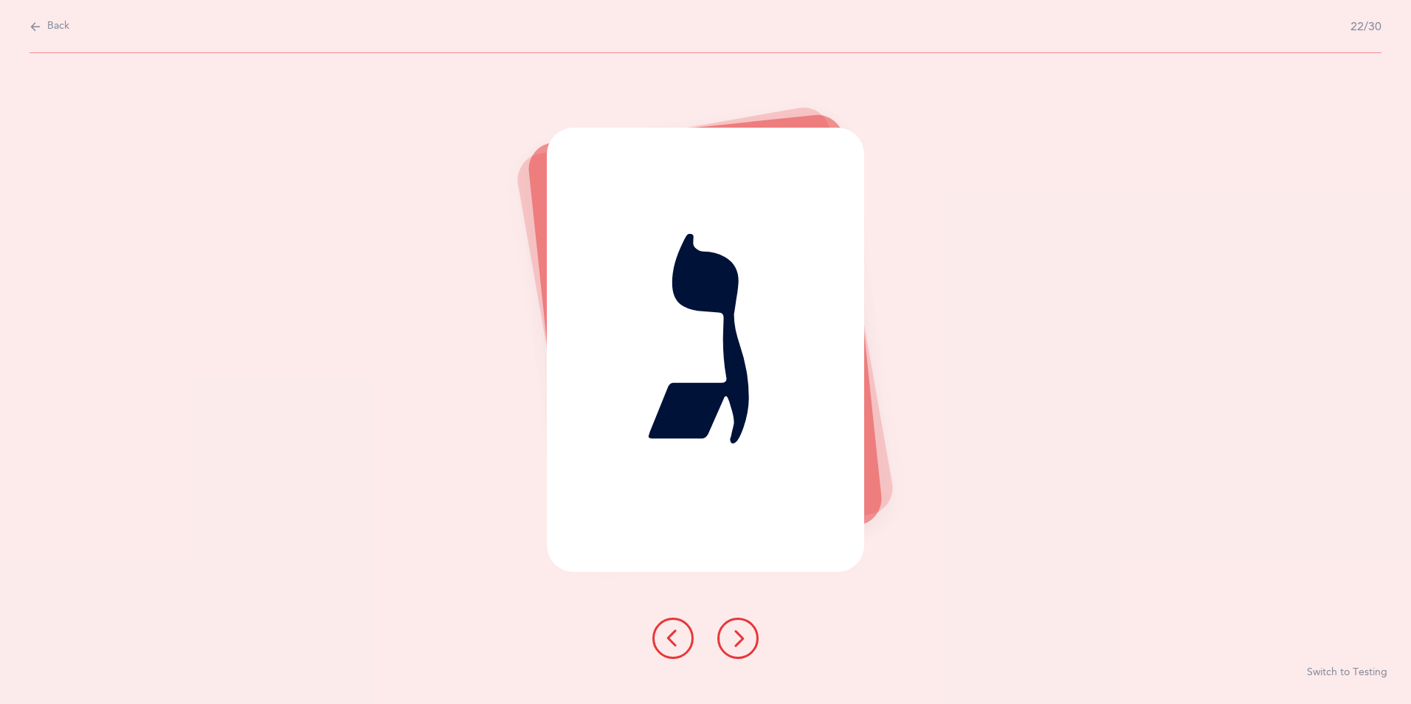
click at [734, 640] on icon at bounding box center [738, 638] width 18 height 18
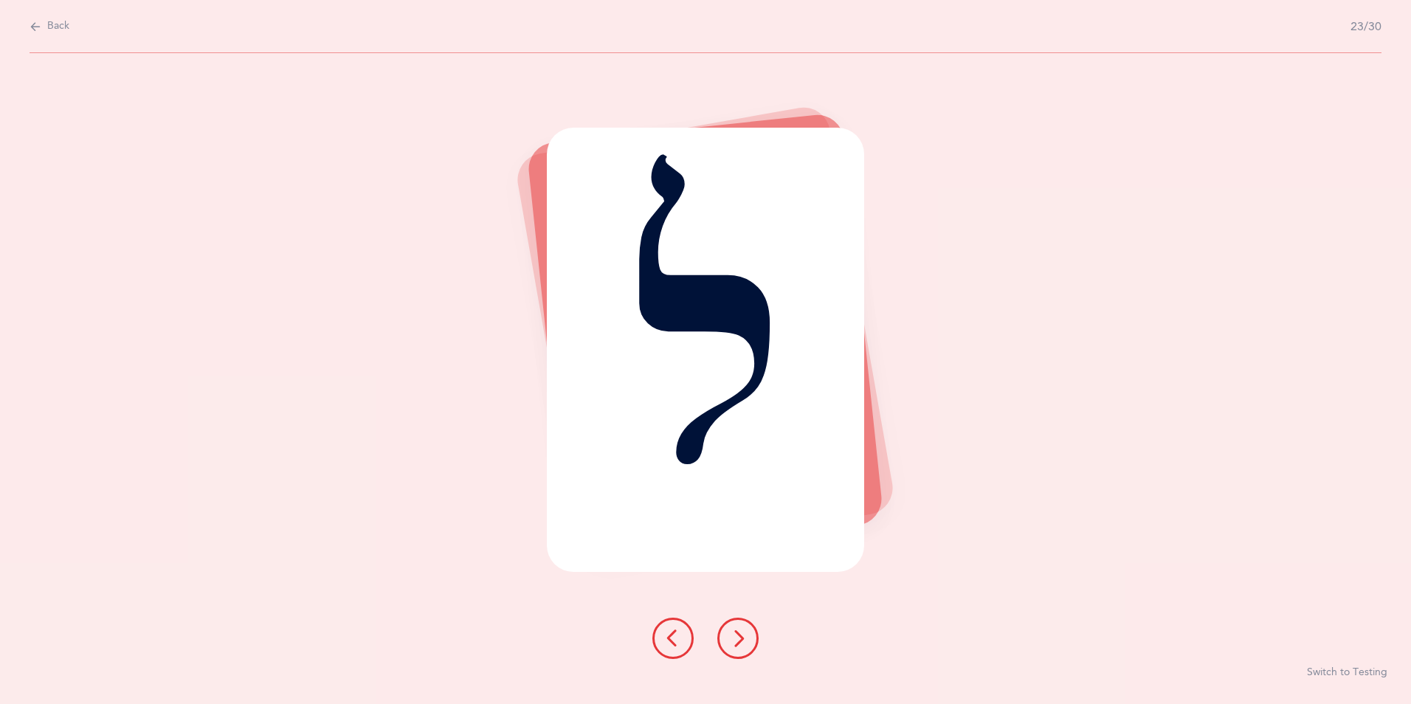
click at [734, 640] on icon at bounding box center [738, 638] width 18 height 18
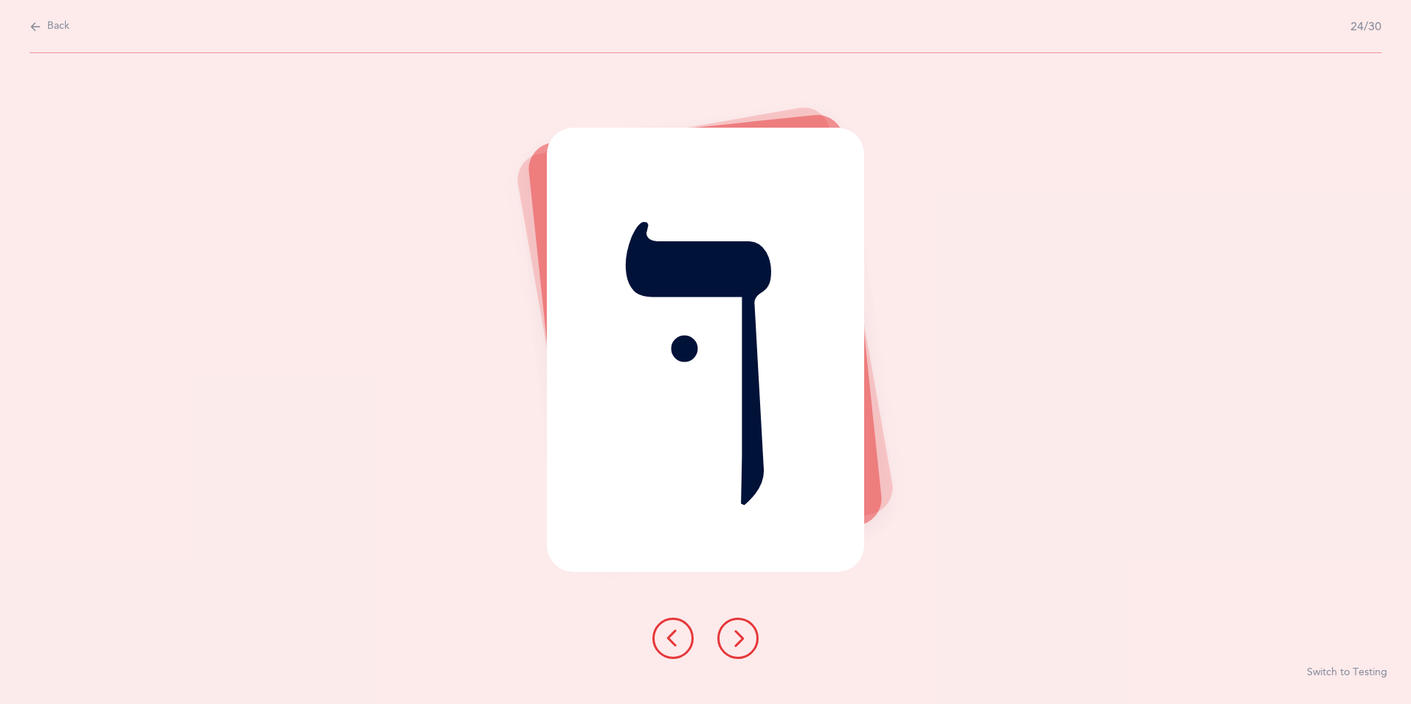
click at [734, 640] on icon at bounding box center [738, 638] width 18 height 18
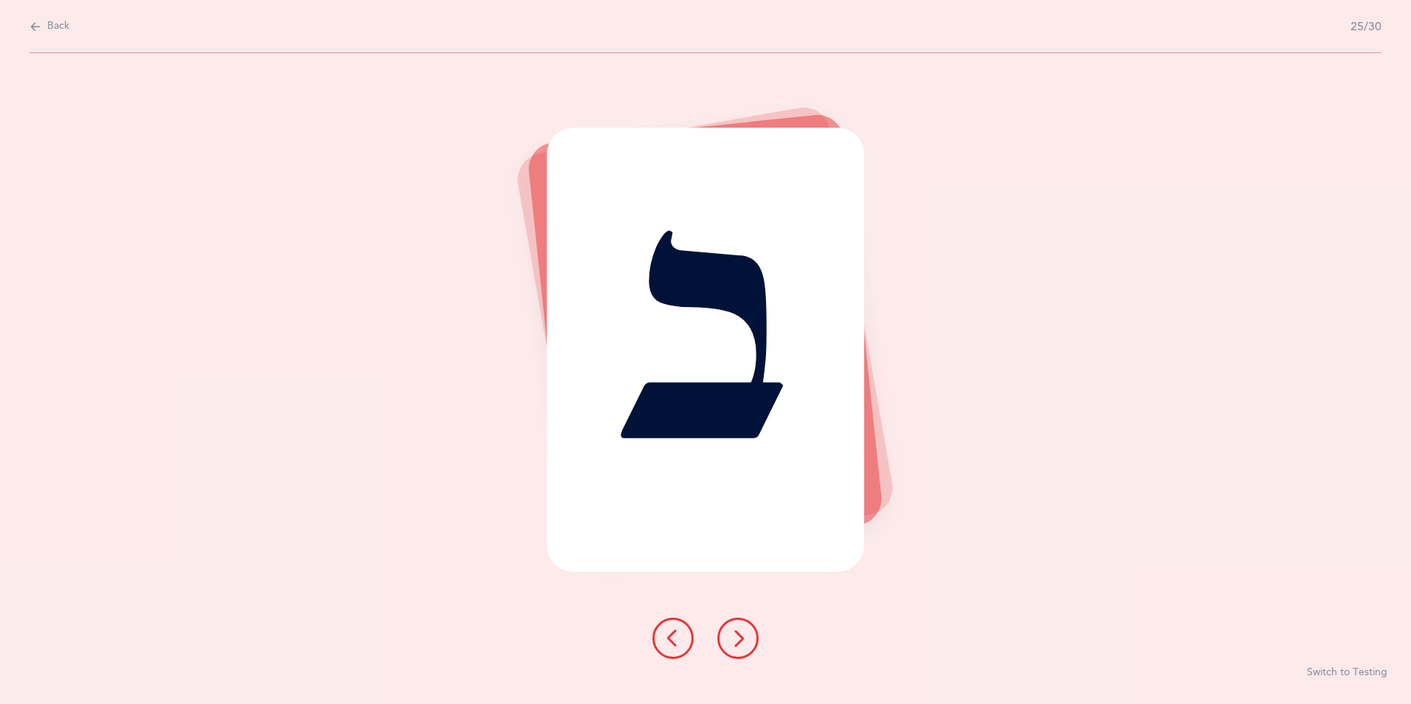
click at [734, 640] on icon at bounding box center [738, 638] width 18 height 18
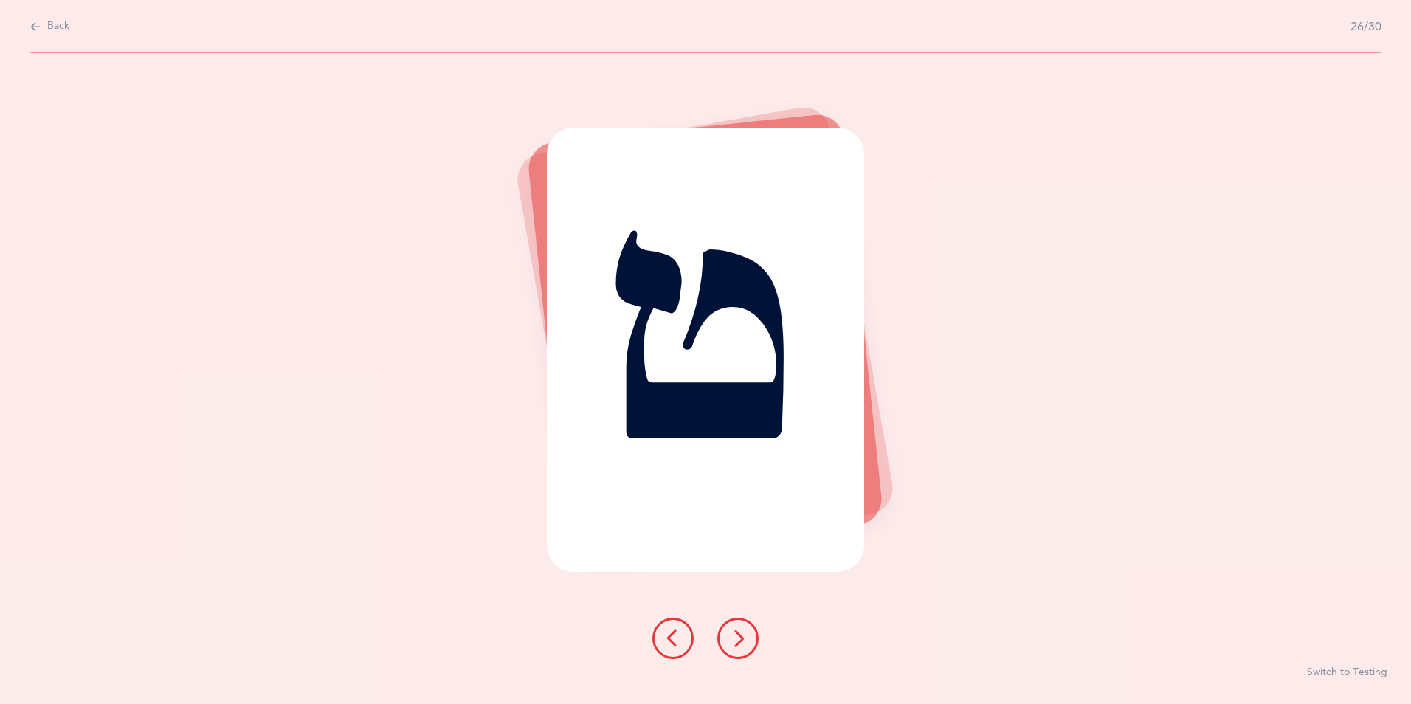
click at [734, 640] on icon at bounding box center [738, 638] width 18 height 18
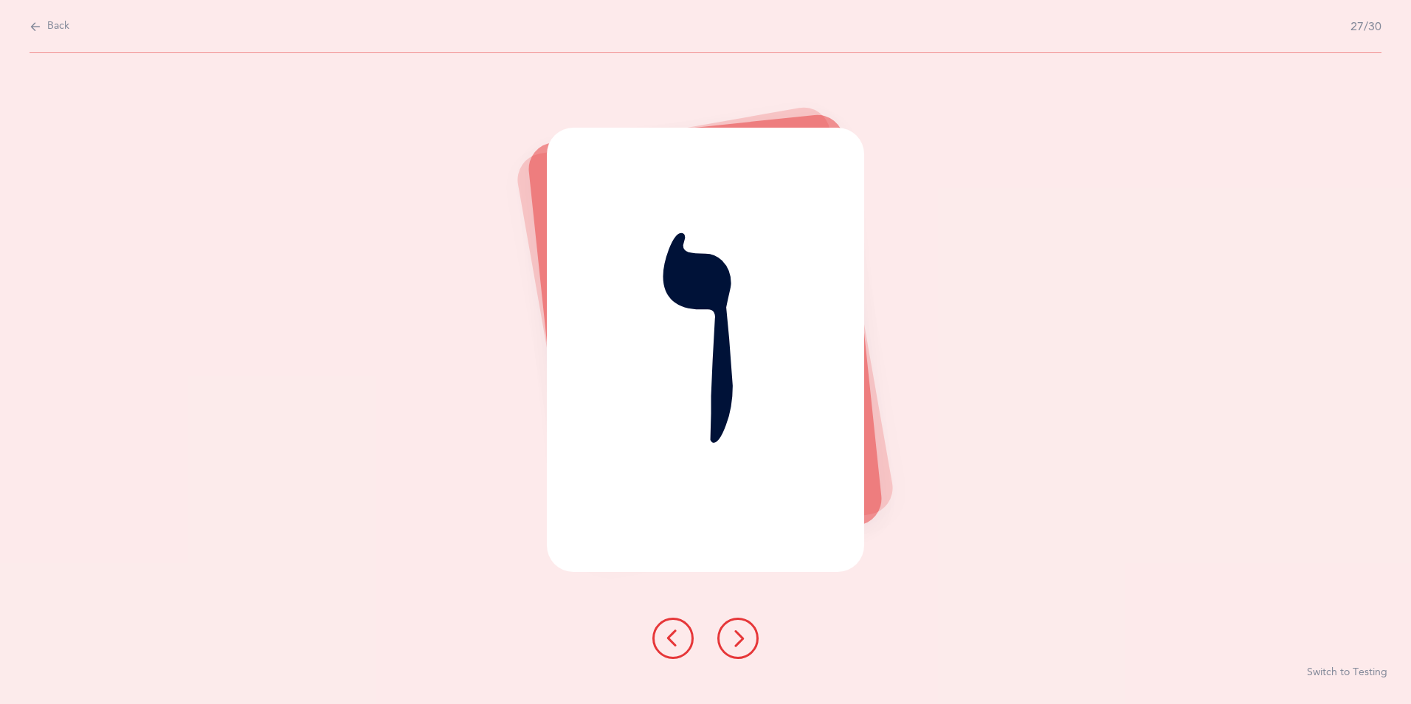
click at [734, 640] on icon at bounding box center [738, 638] width 18 height 18
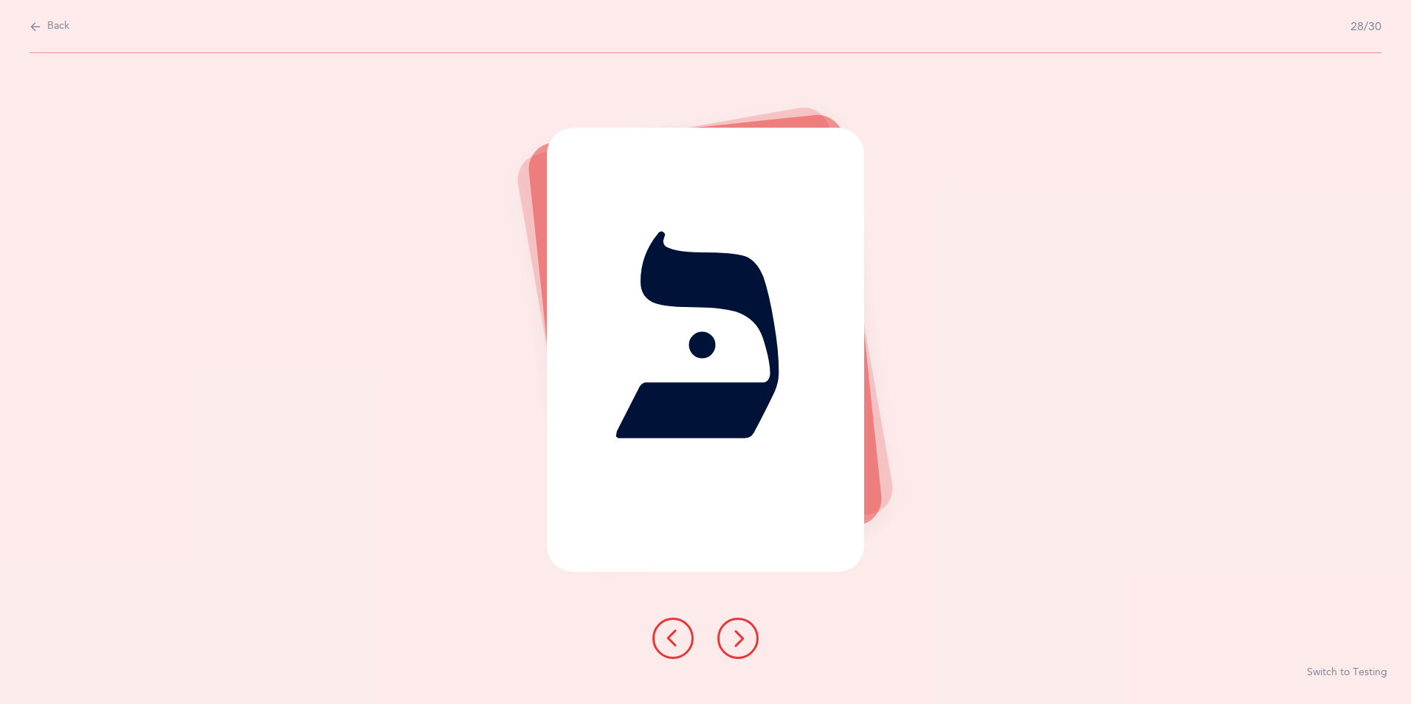
click at [734, 640] on icon at bounding box center [738, 638] width 18 height 18
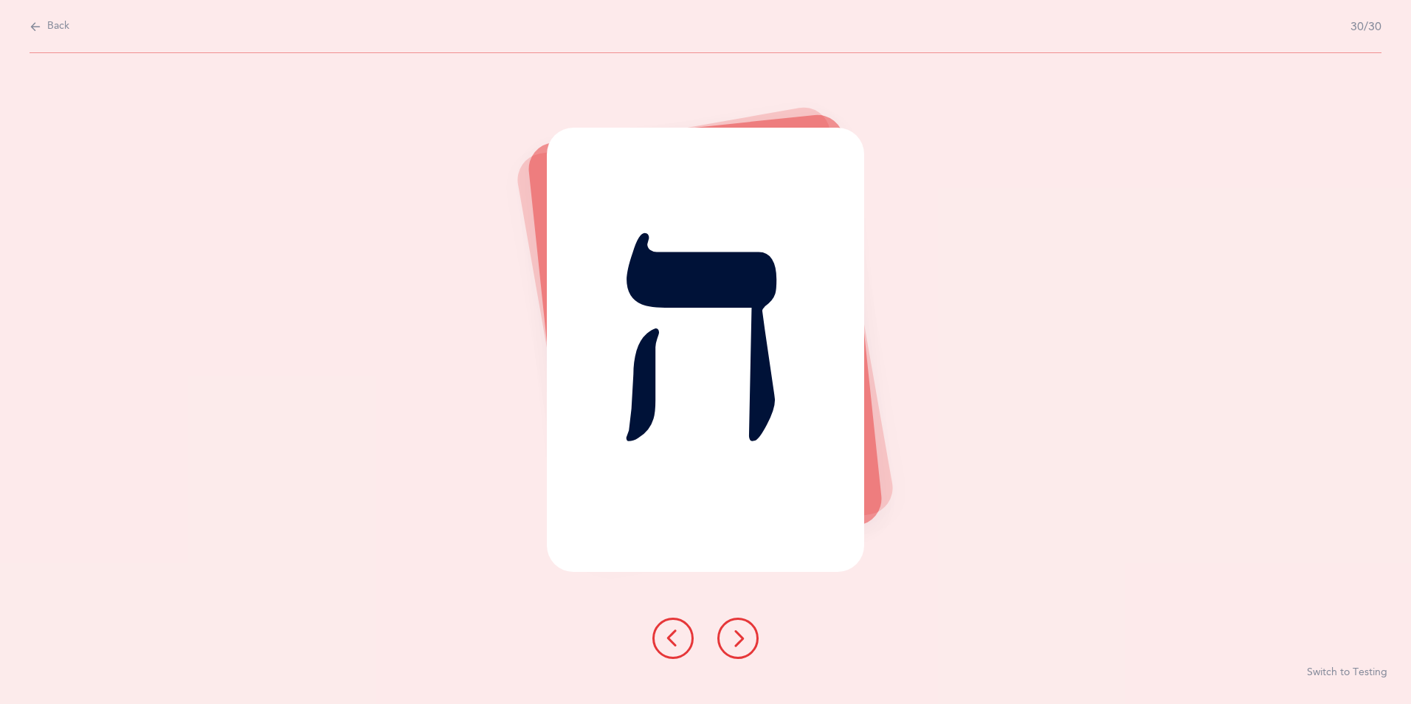
click at [734, 640] on icon at bounding box center [738, 638] width 18 height 18
